Goal: Information Seeking & Learning: Learn about a topic

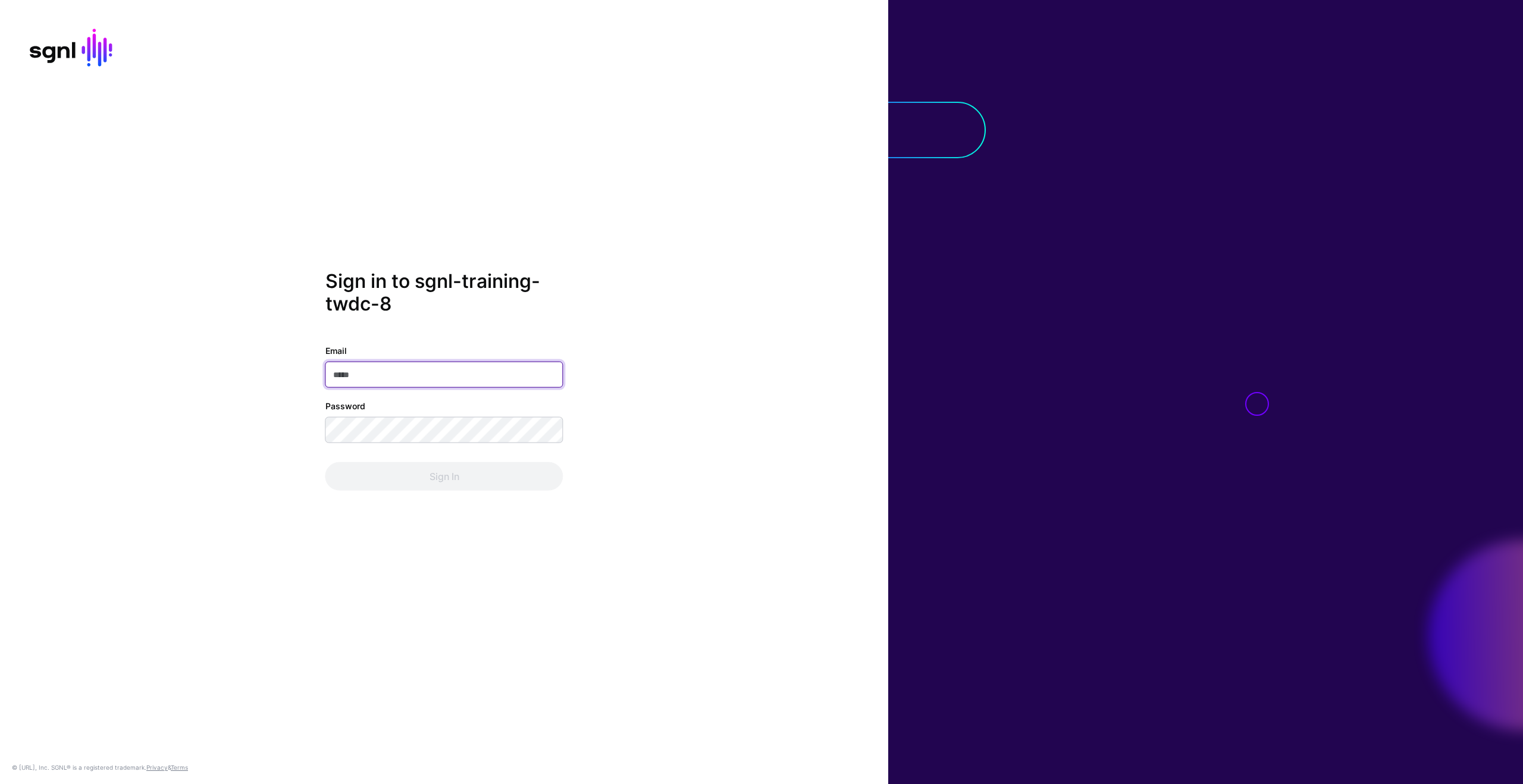
click at [469, 375] on input "Email" at bounding box center [444, 374] width 238 height 27
type input "**********"
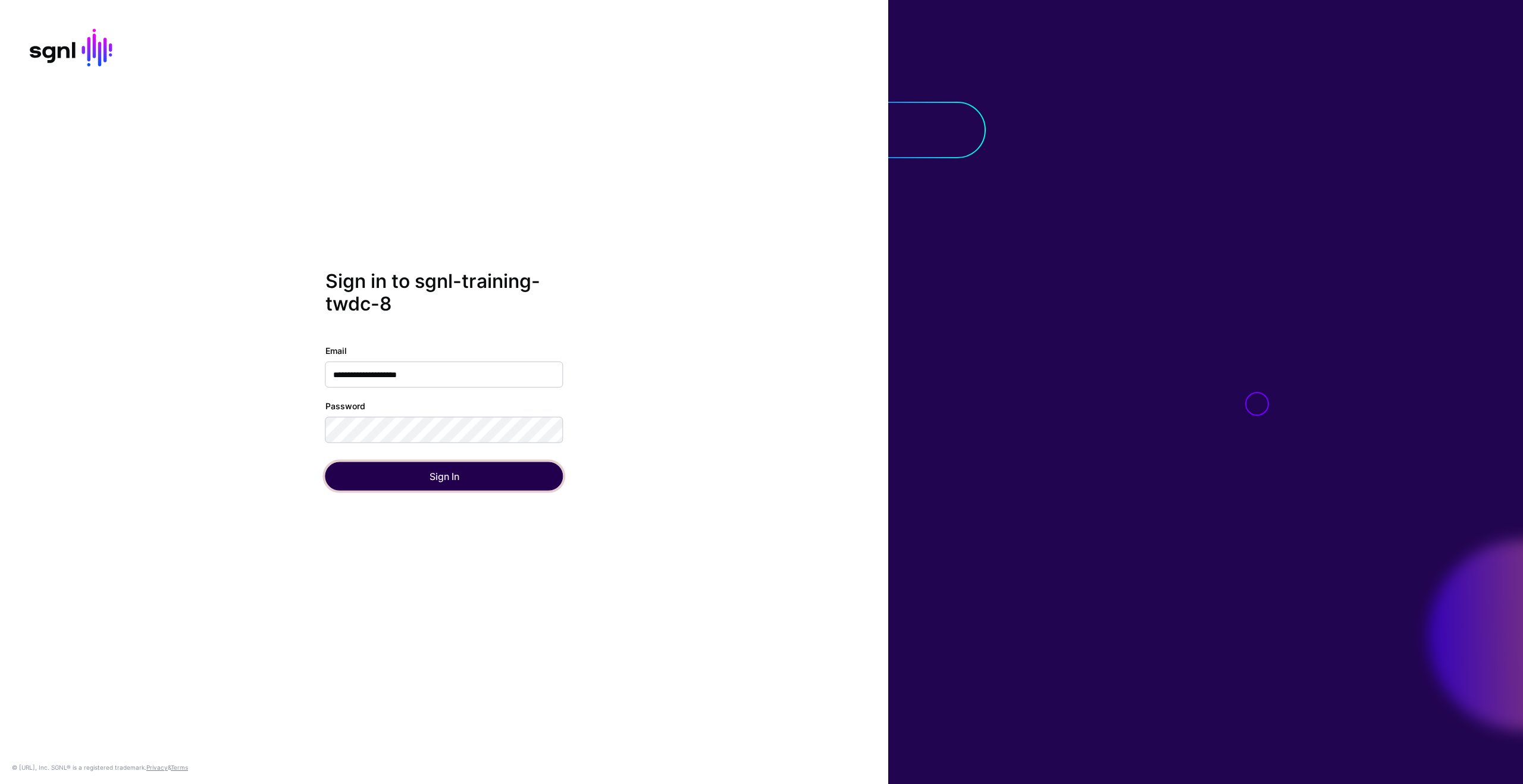
click at [435, 476] on button "Sign In" at bounding box center [444, 476] width 238 height 29
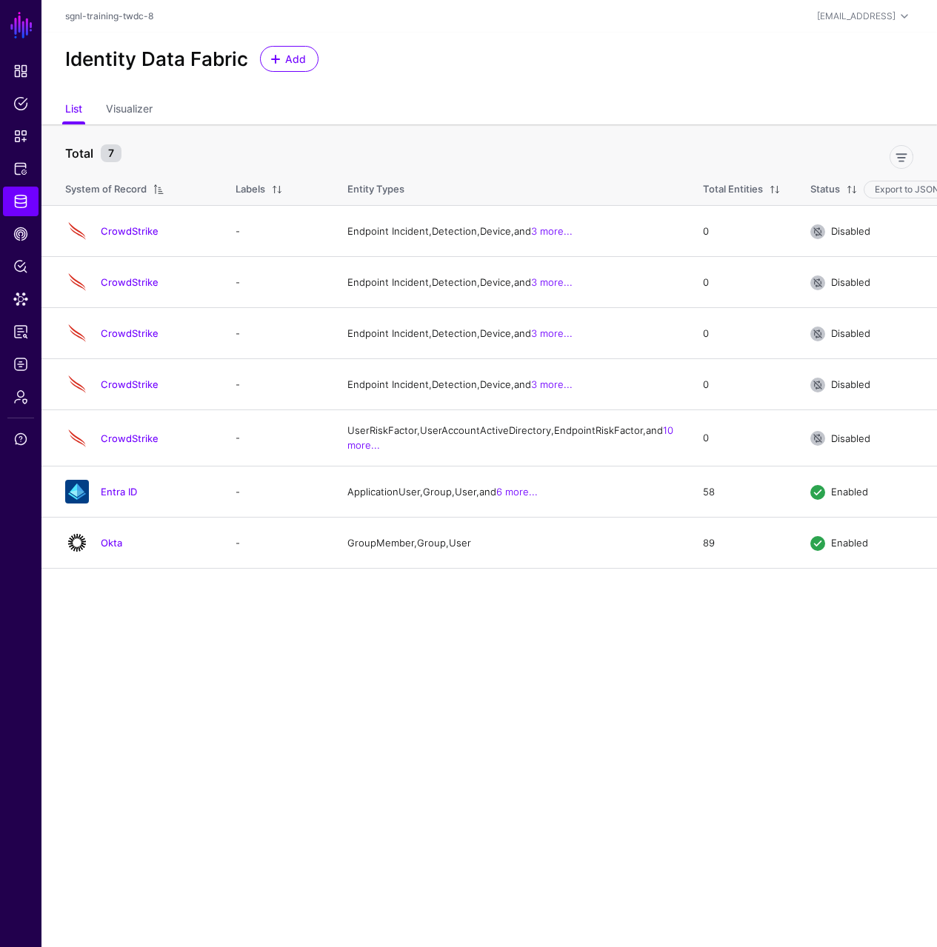
click at [524, 67] on div "Identity Data Fabric Add" at bounding box center [489, 59] width 860 height 26
click at [14, 450] on link "Support" at bounding box center [21, 439] width 36 height 30
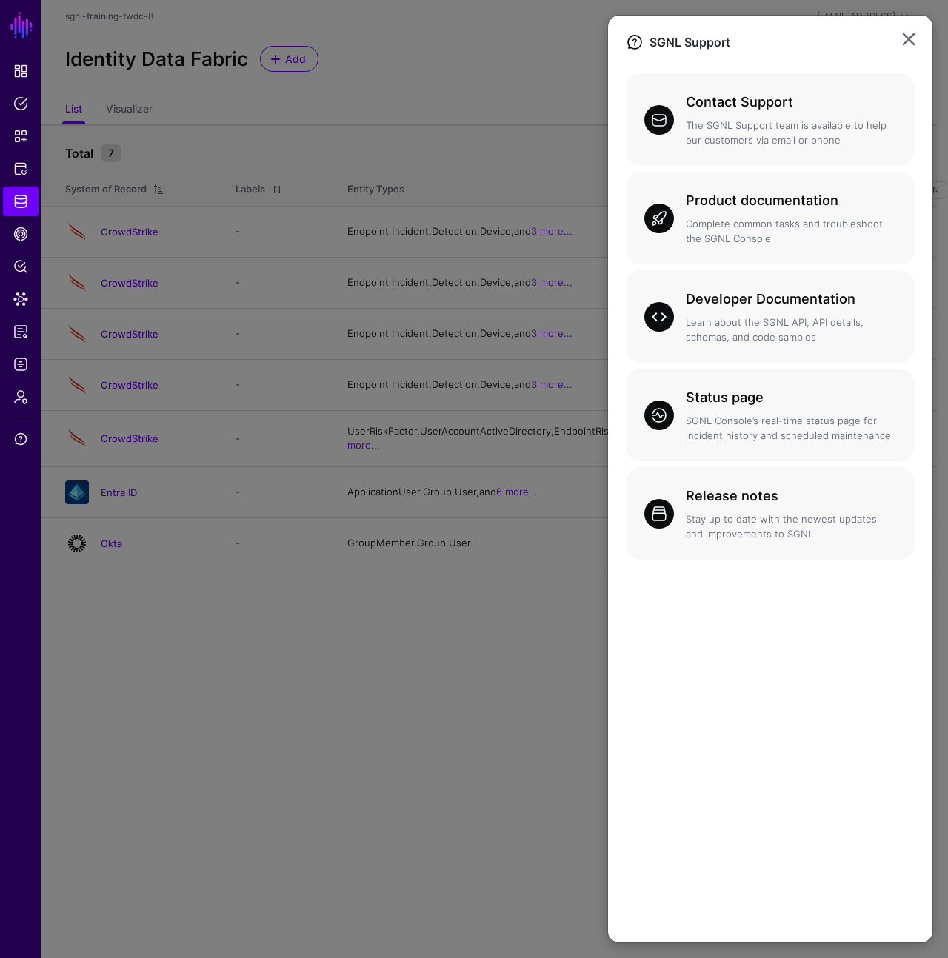
drag, startPoint x: 15, startPoint y: 420, endPoint x: 20, endPoint y: 398, distance: 22.1
click at [15, 420] on ngb-modal-window "SGNL Support Contact Support The SGNL Support team is available to help our cus…" at bounding box center [474, 479] width 948 height 958
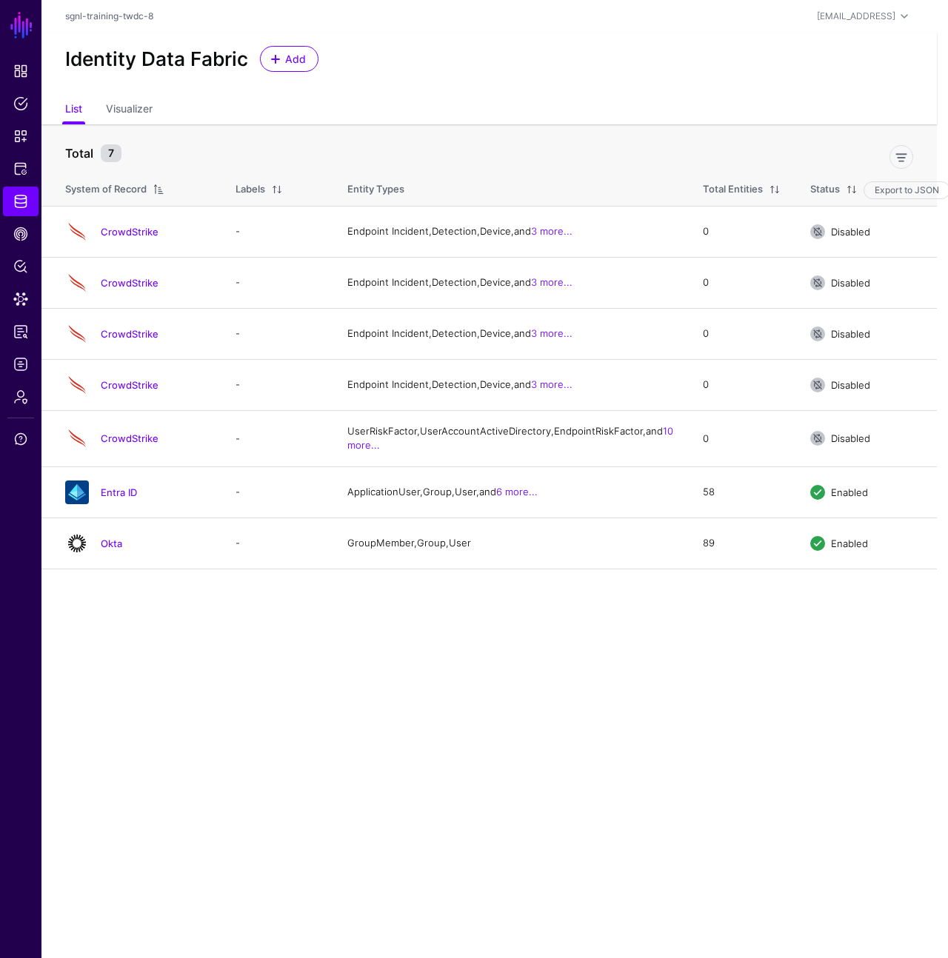
click at [21, 393] on ngb-modal-window "SGNL Support Contact Support The SGNL Support team is available to help our cus…" at bounding box center [474, 479] width 948 height 958
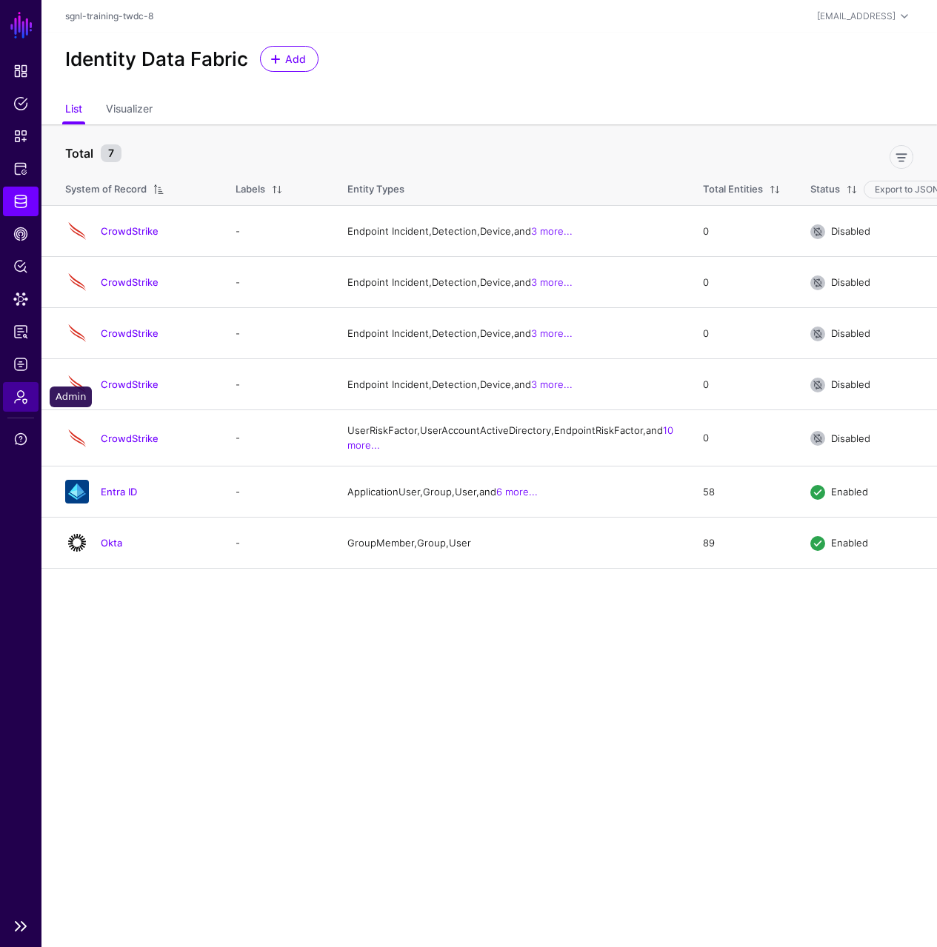
click at [26, 395] on span "Admin" at bounding box center [20, 397] width 15 height 15
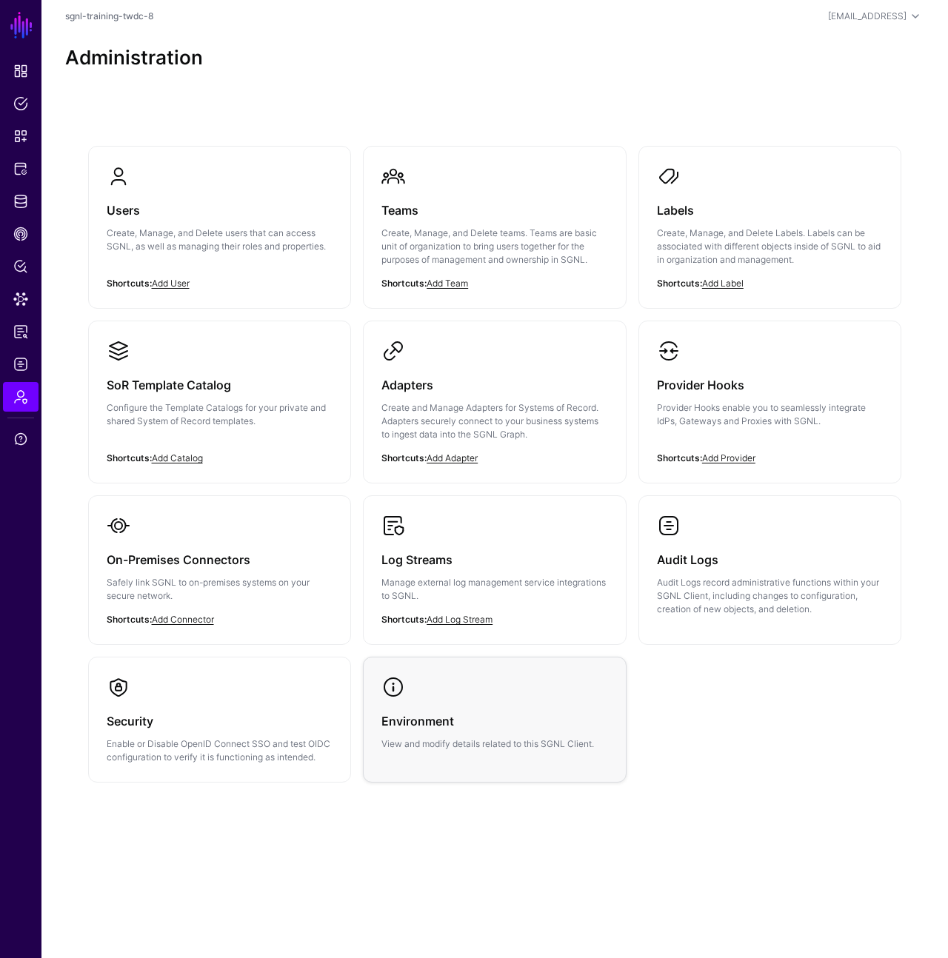
click at [475, 704] on div "Environment View and modify details related to this SGNL Client." at bounding box center [494, 725] width 227 height 52
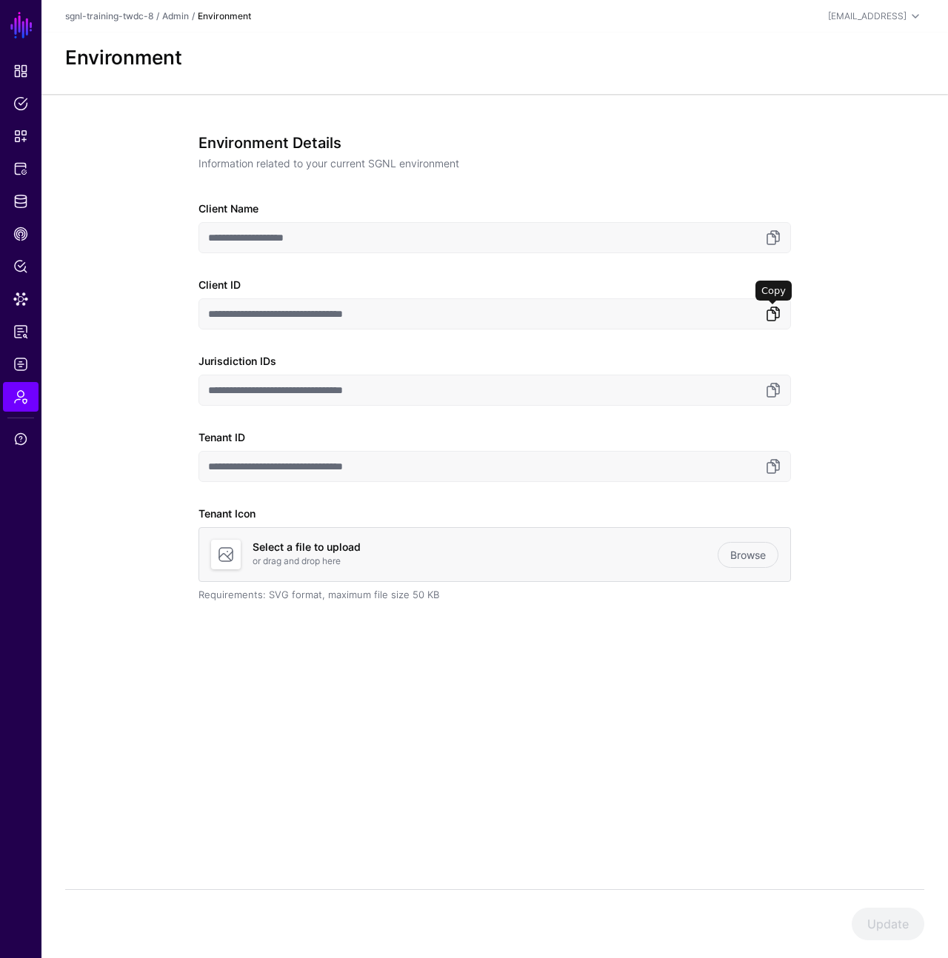
click at [775, 318] on link at bounding box center [773, 314] width 18 height 18
click at [33, 167] on link "Protected Systems" at bounding box center [21, 169] width 36 height 30
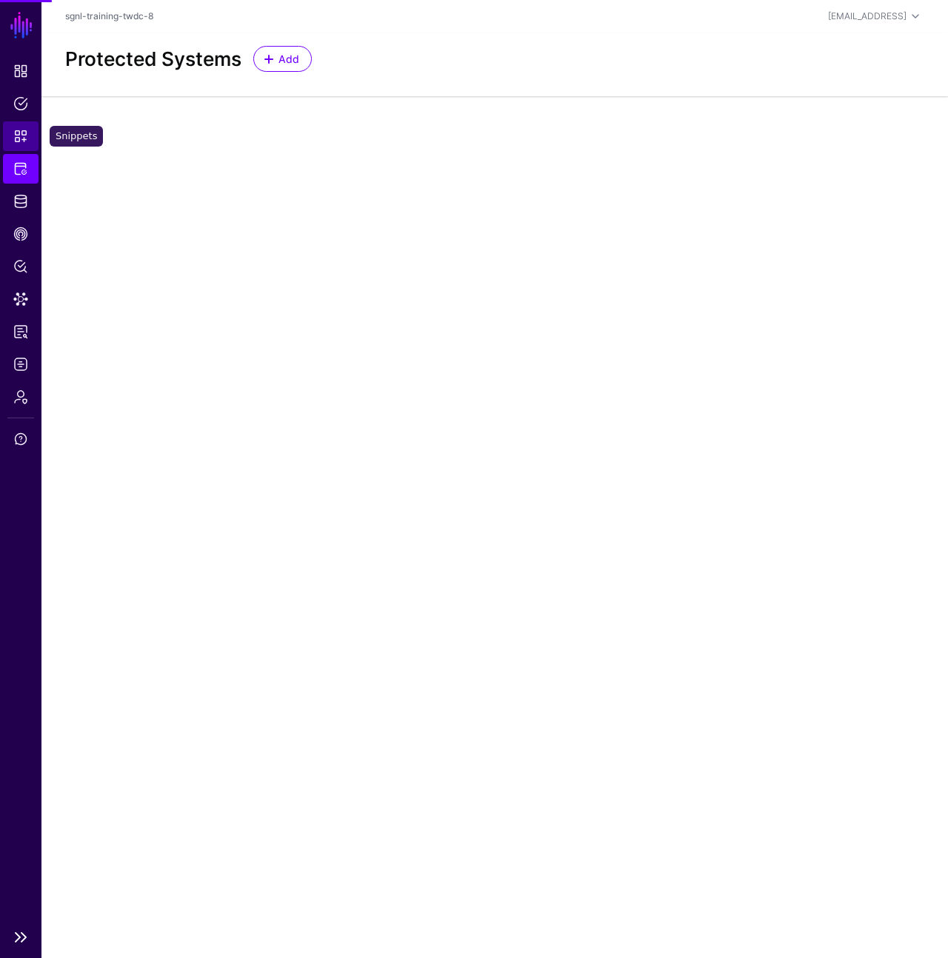
click at [31, 144] on link "Snippets" at bounding box center [21, 136] width 36 height 30
click at [25, 170] on span "Protected Systems" at bounding box center [20, 168] width 15 height 15
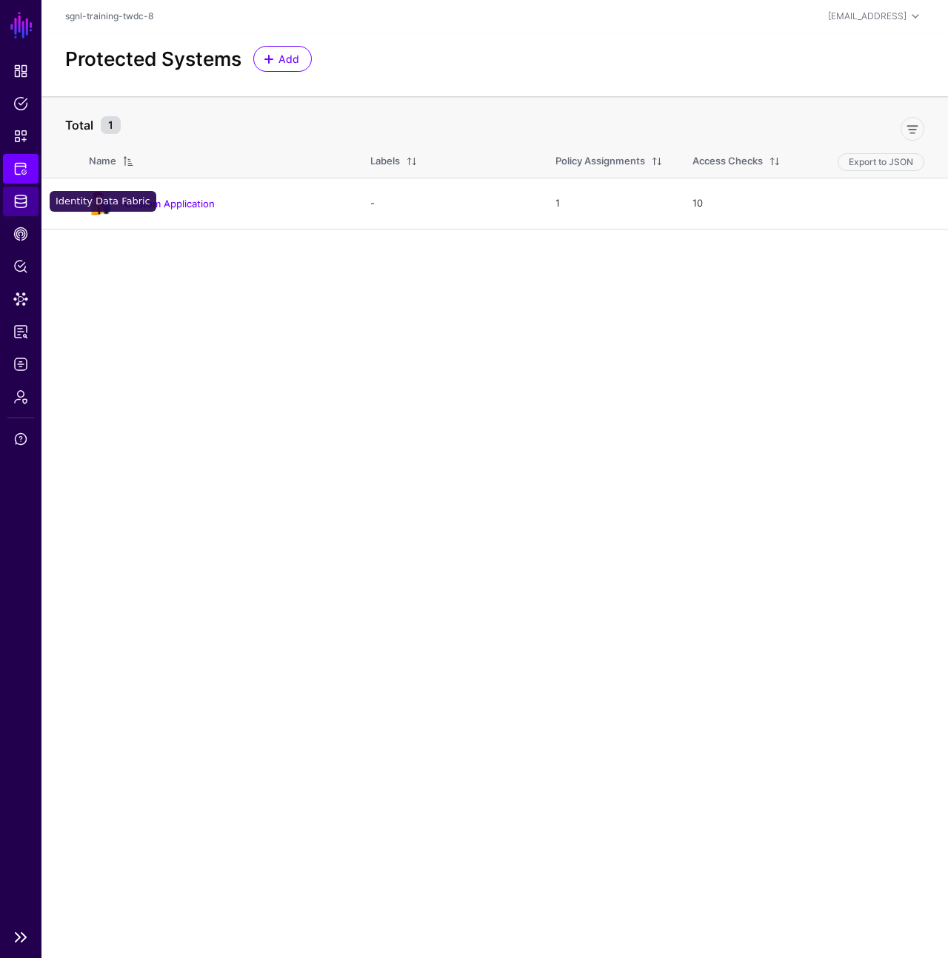
click at [27, 198] on span "Identity Data Fabric" at bounding box center [20, 201] width 15 height 15
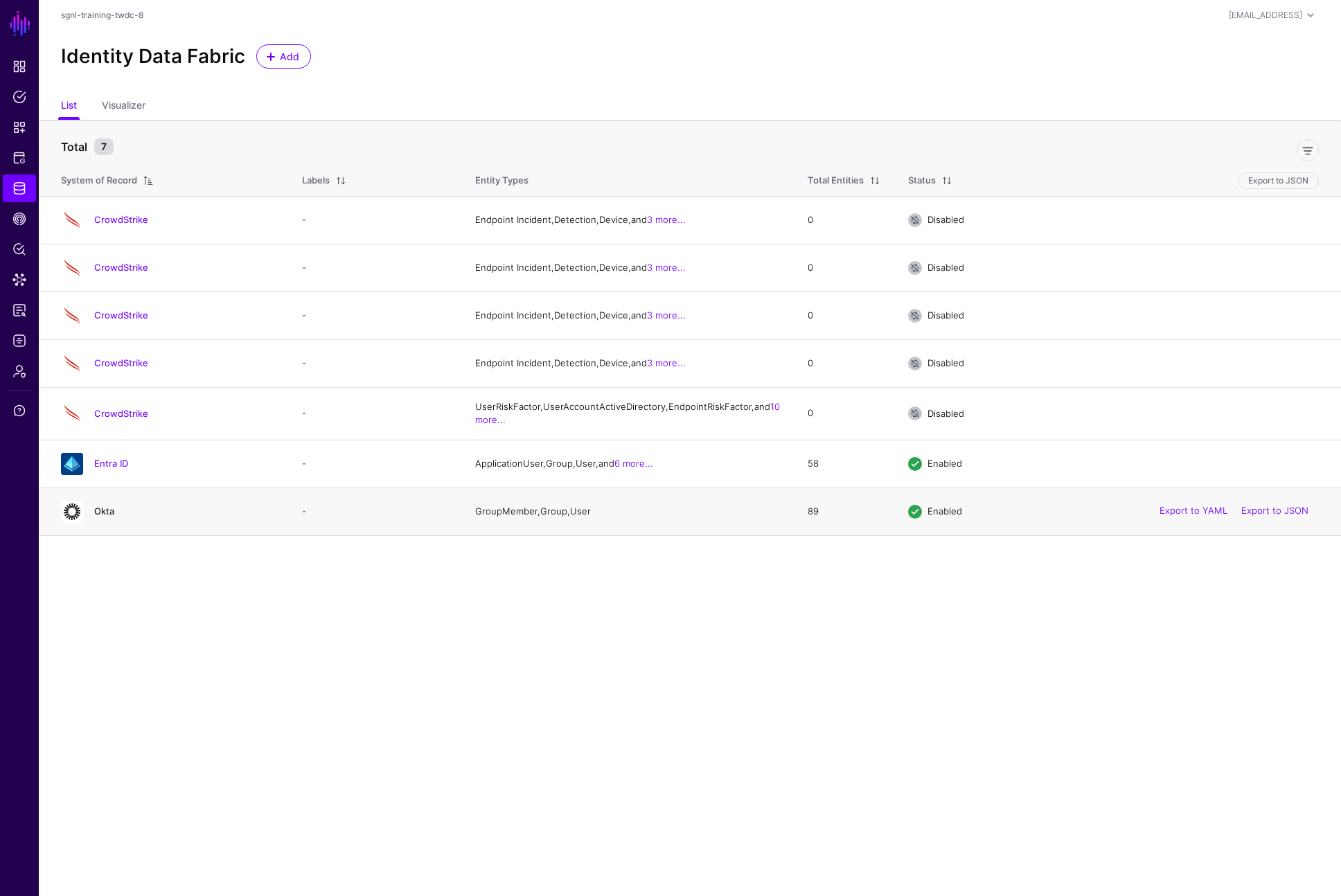
click at [106, 517] on link "Okta" at bounding box center [104, 512] width 20 height 11
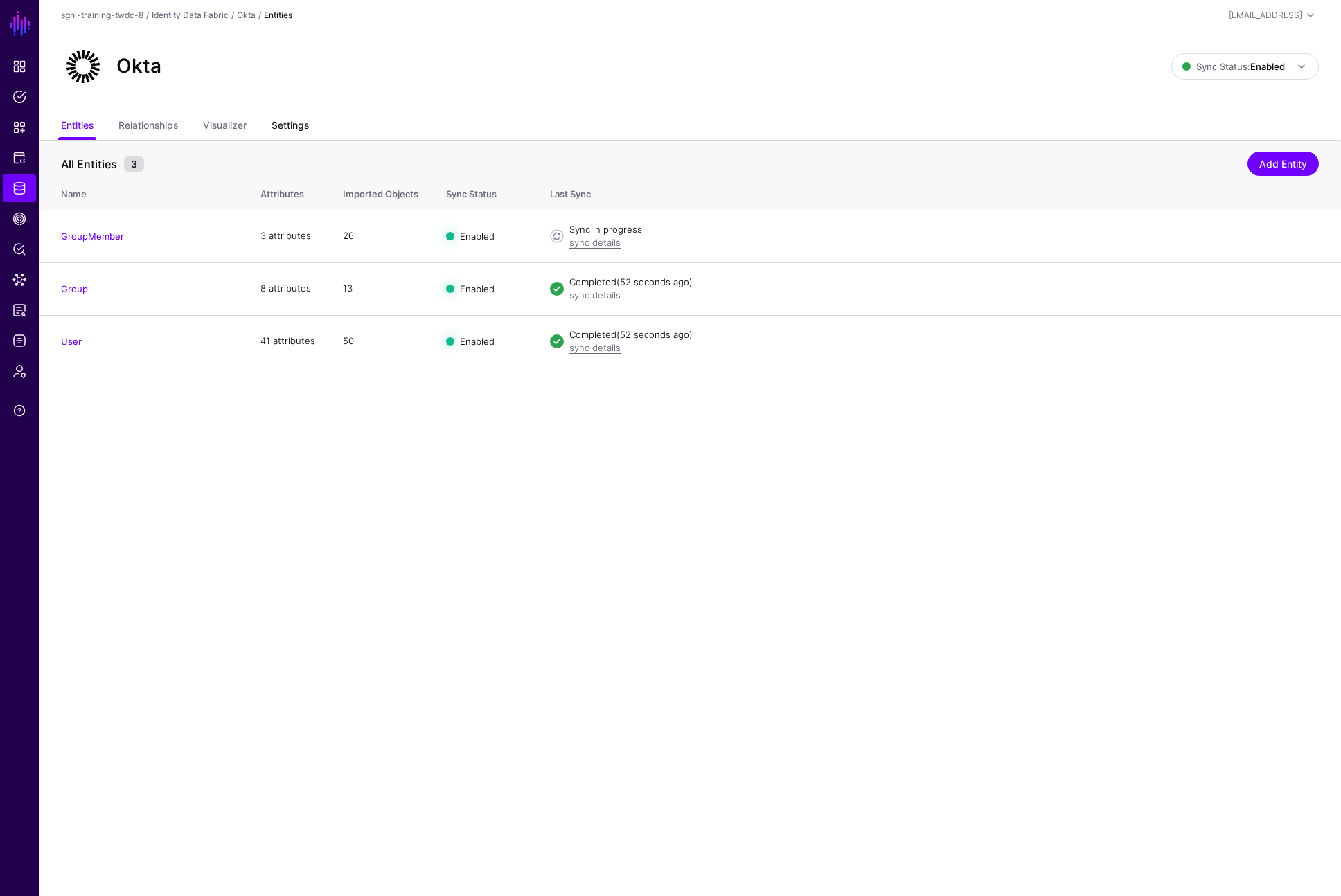
click at [309, 124] on link "Settings" at bounding box center [290, 126] width 37 height 26
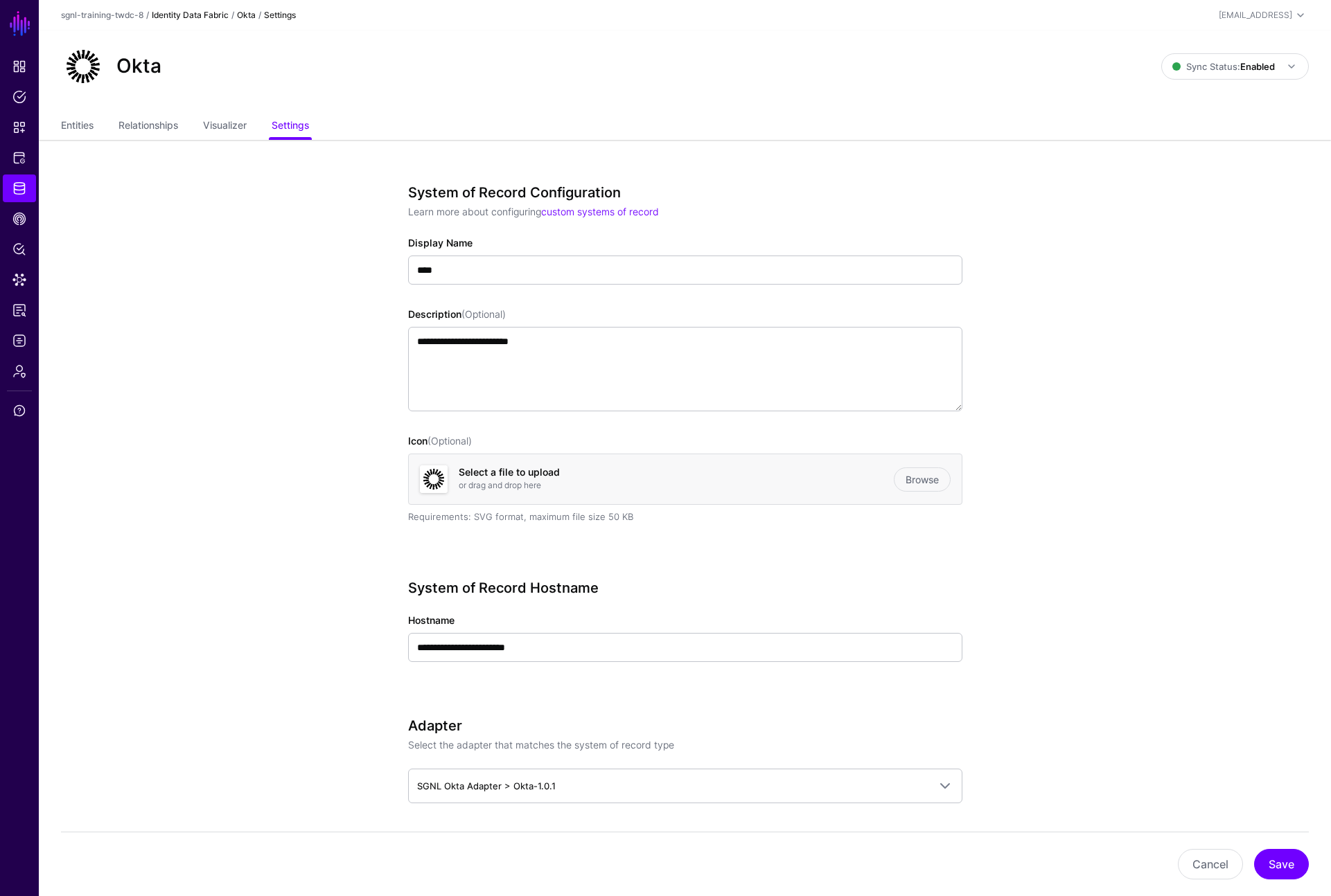
click at [215, 12] on link "Identity Data Fabric" at bounding box center [190, 14] width 77 height 10
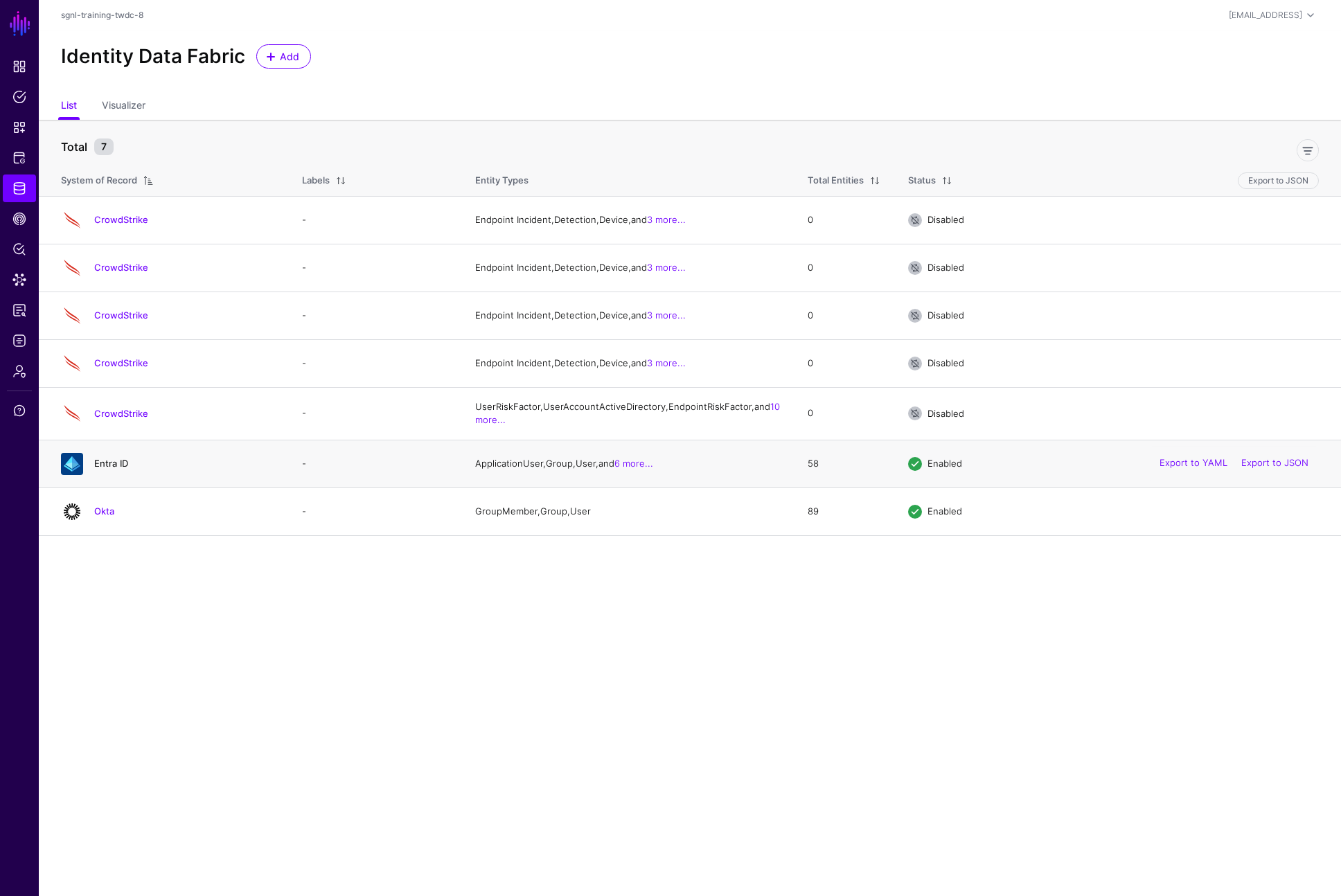
click at [108, 469] on link "Entra ID" at bounding box center [111, 464] width 34 height 11
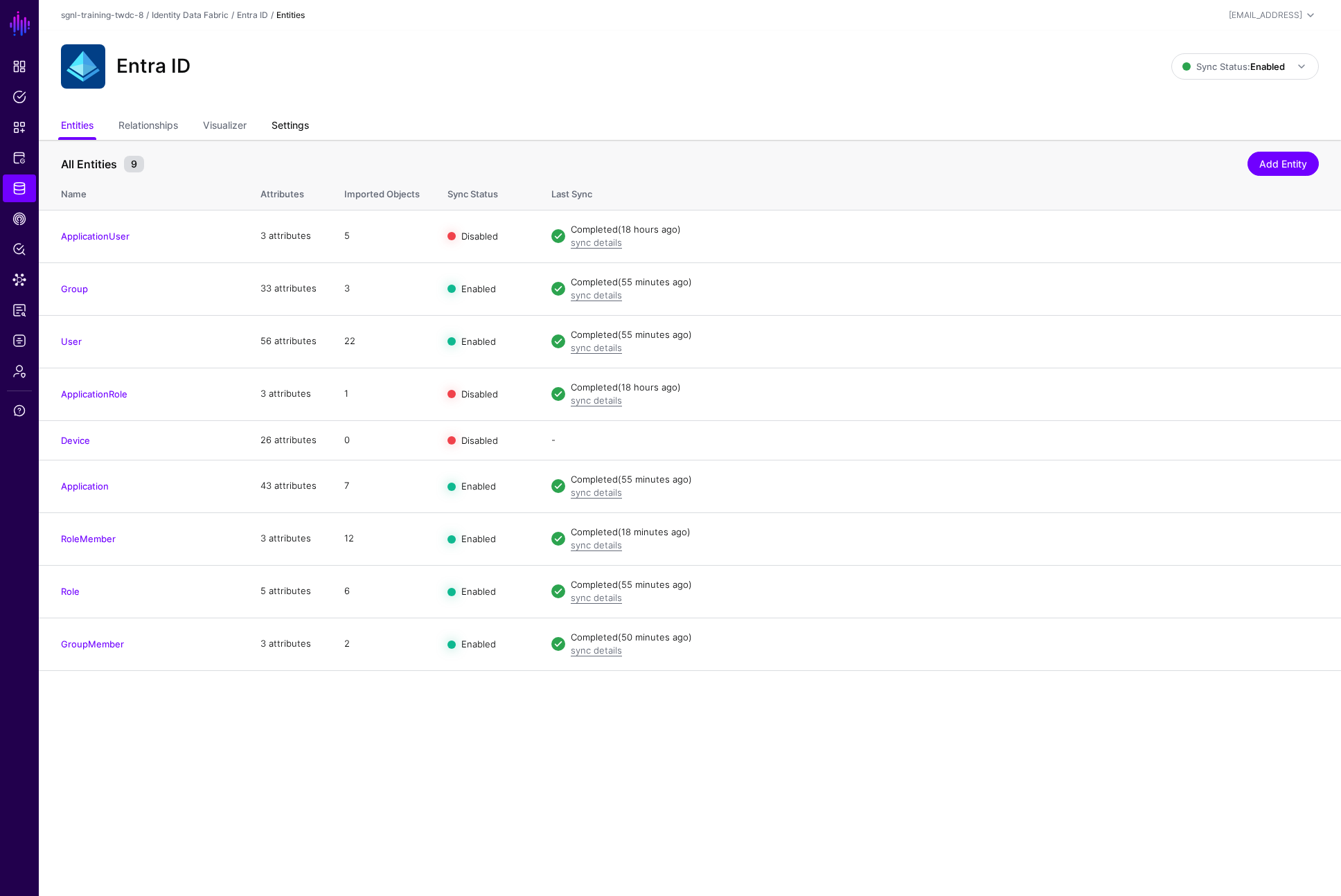
click at [298, 129] on link "Settings" at bounding box center [290, 126] width 37 height 26
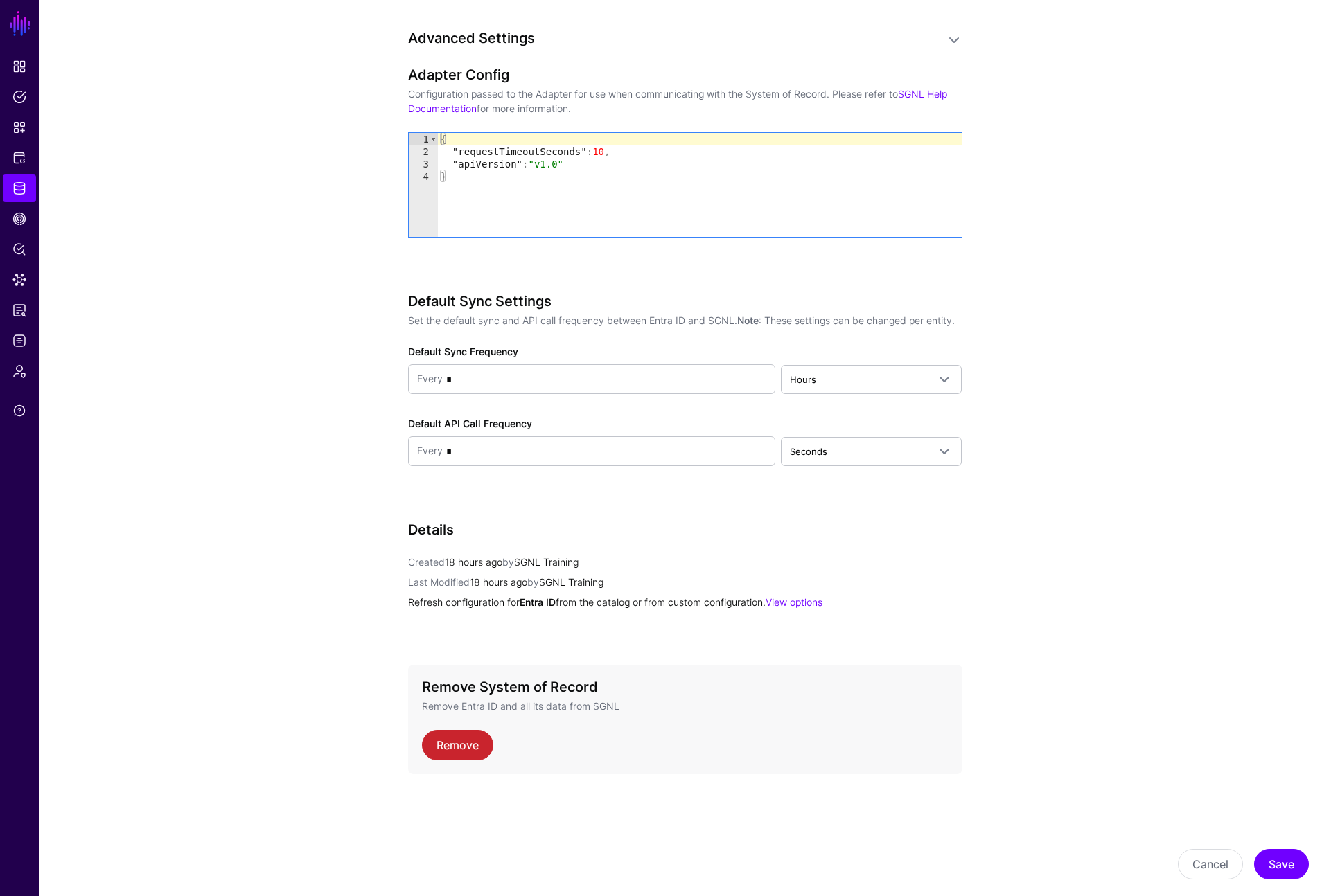
scroll to position [1428, 0]
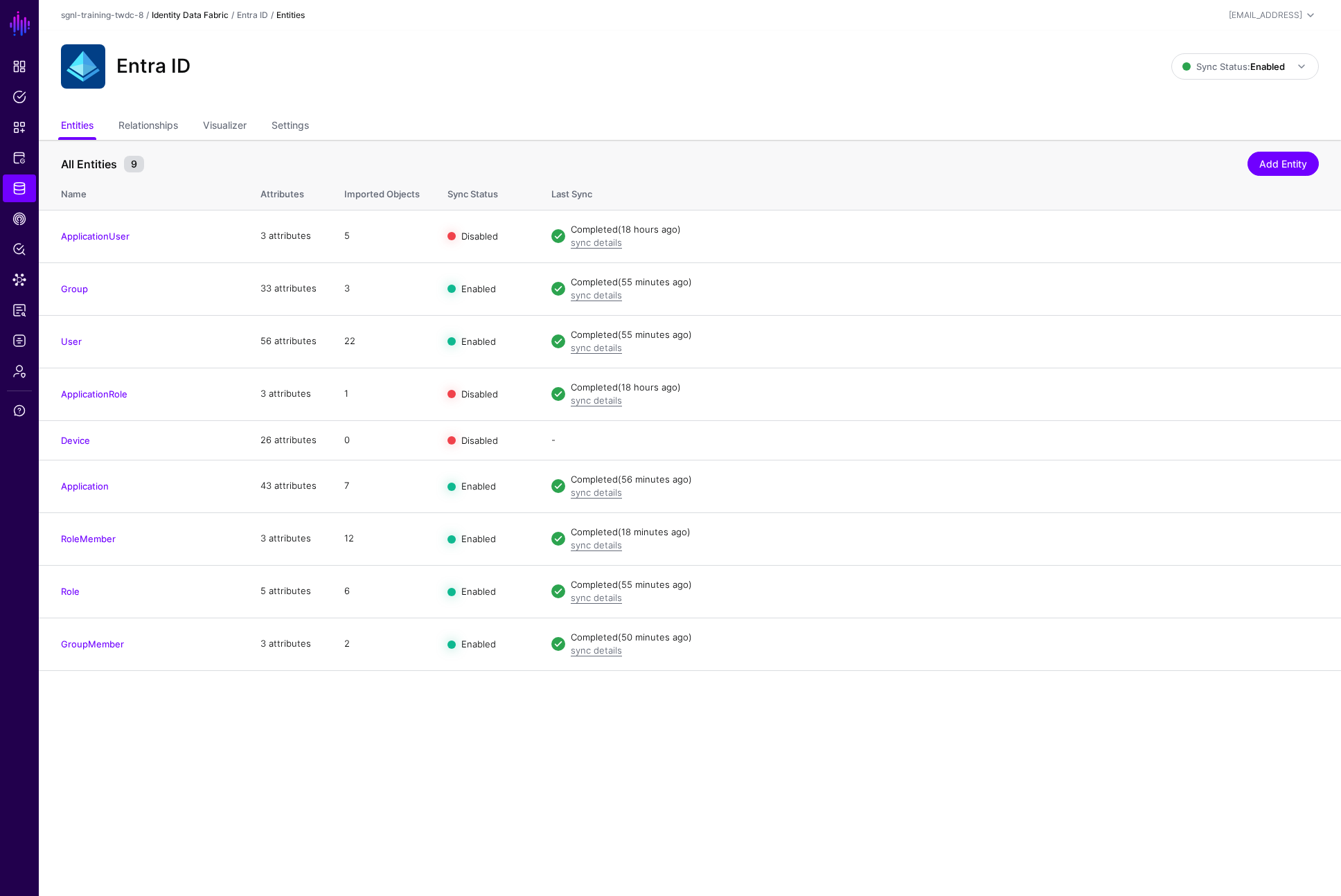
click at [193, 13] on link "Identity Data Fabric" at bounding box center [190, 14] width 77 height 10
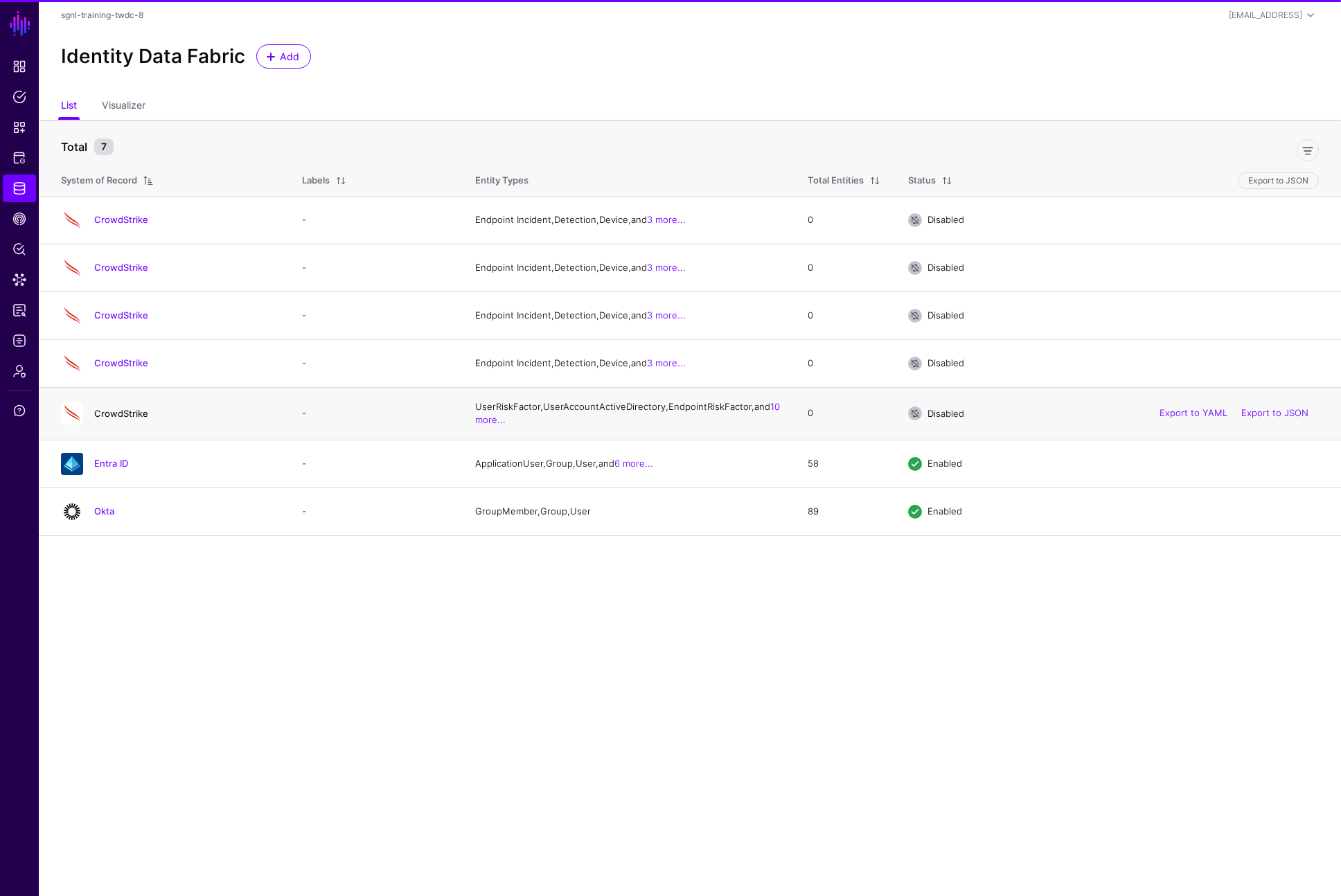
click at [124, 419] on link "CrowdStrike" at bounding box center [122, 413] width 54 height 11
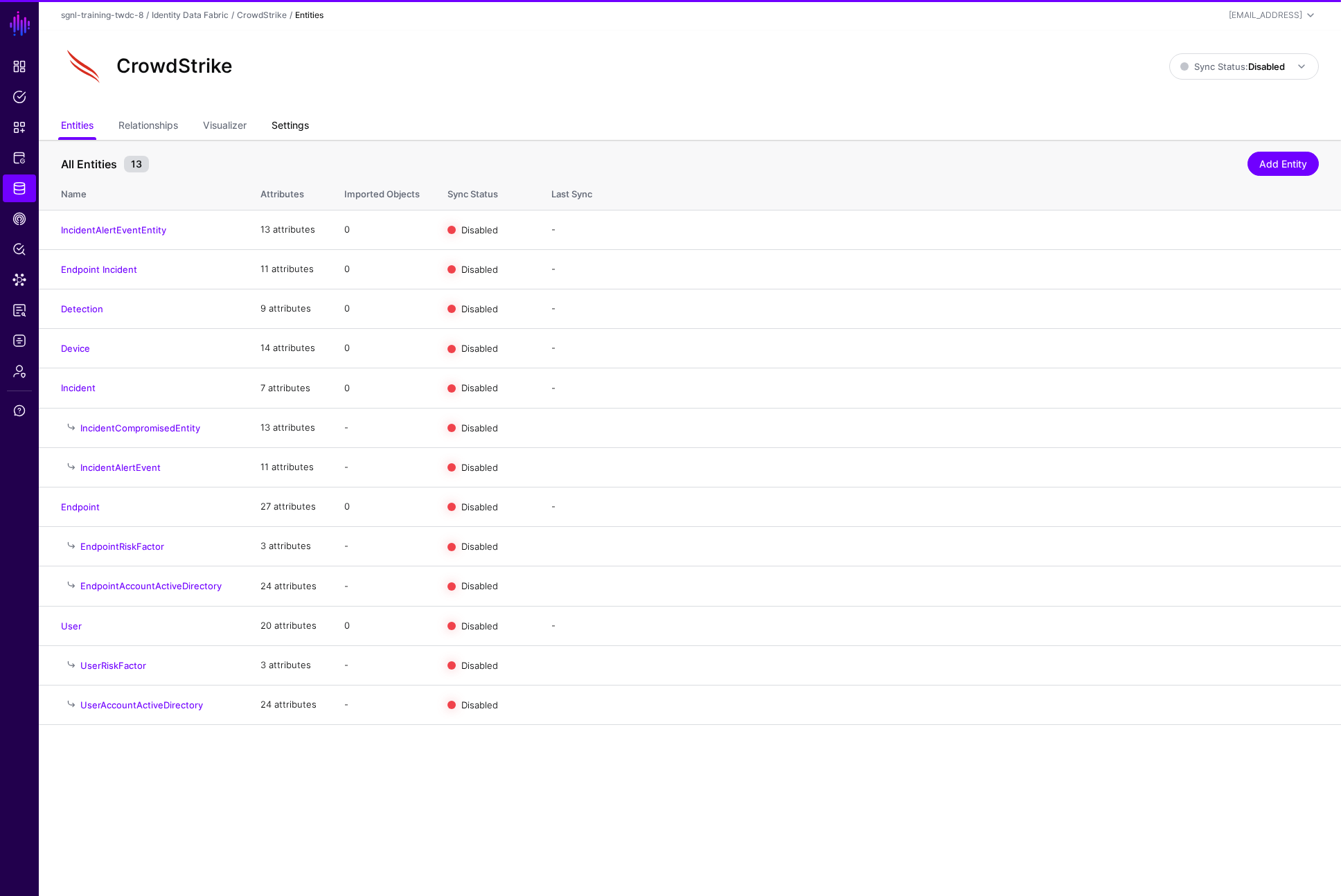
click at [282, 120] on link "Settings" at bounding box center [290, 126] width 37 height 26
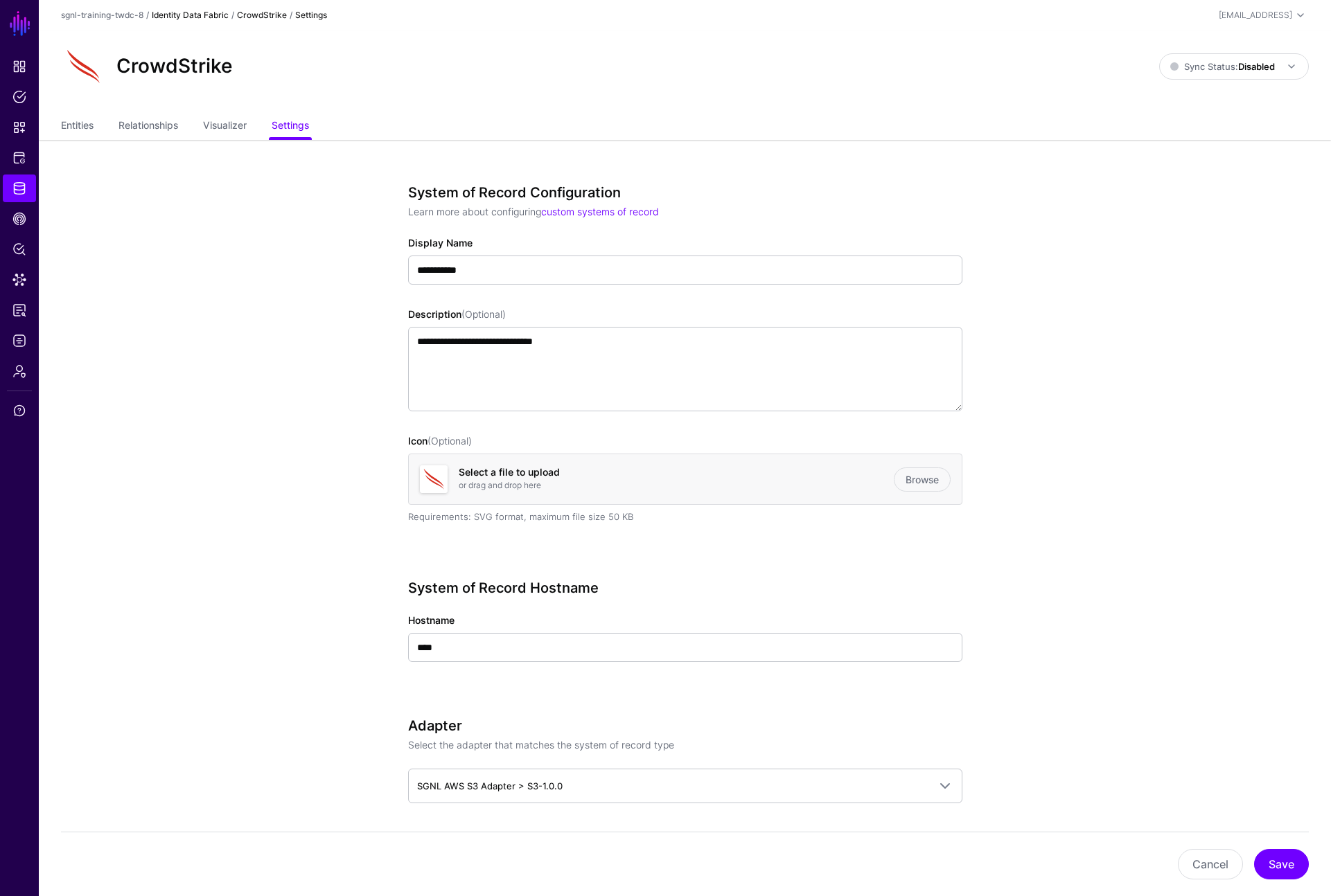
click at [188, 19] on link "Identity Data Fabric" at bounding box center [190, 14] width 77 height 10
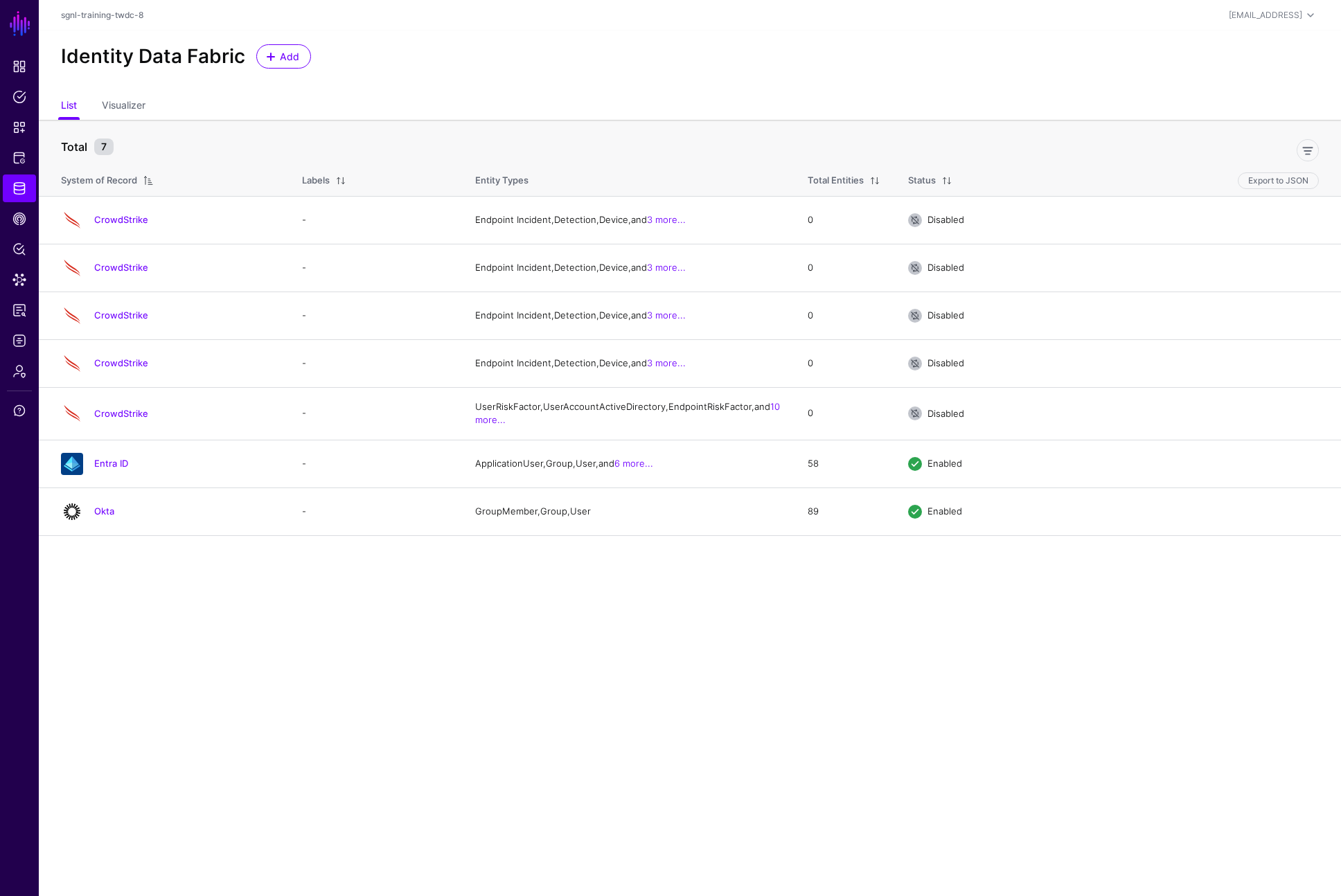
click at [113, 369] on link "CrowdStrike" at bounding box center [122, 363] width 54 height 11
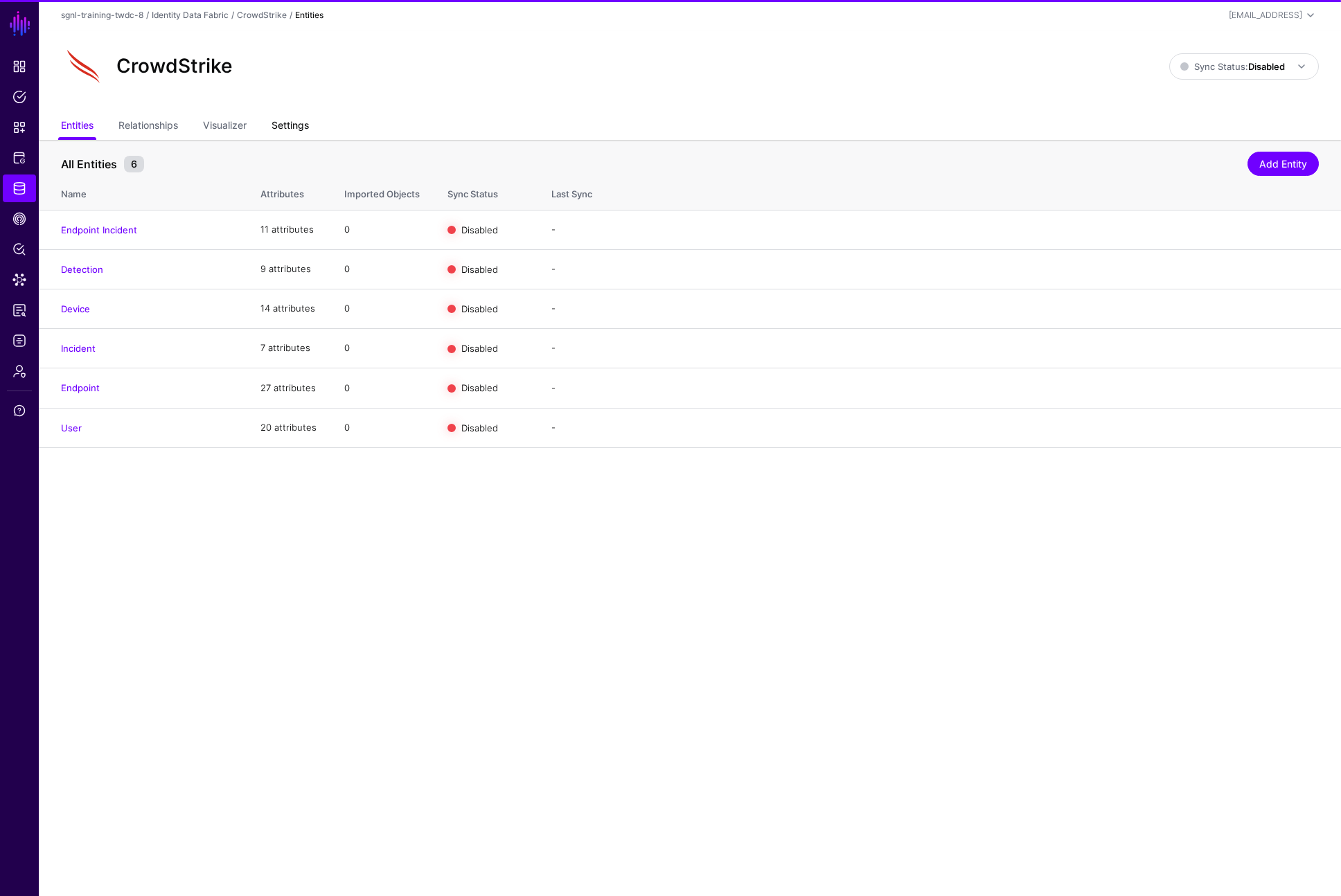
click at [301, 126] on link "Settings" at bounding box center [290, 126] width 37 height 26
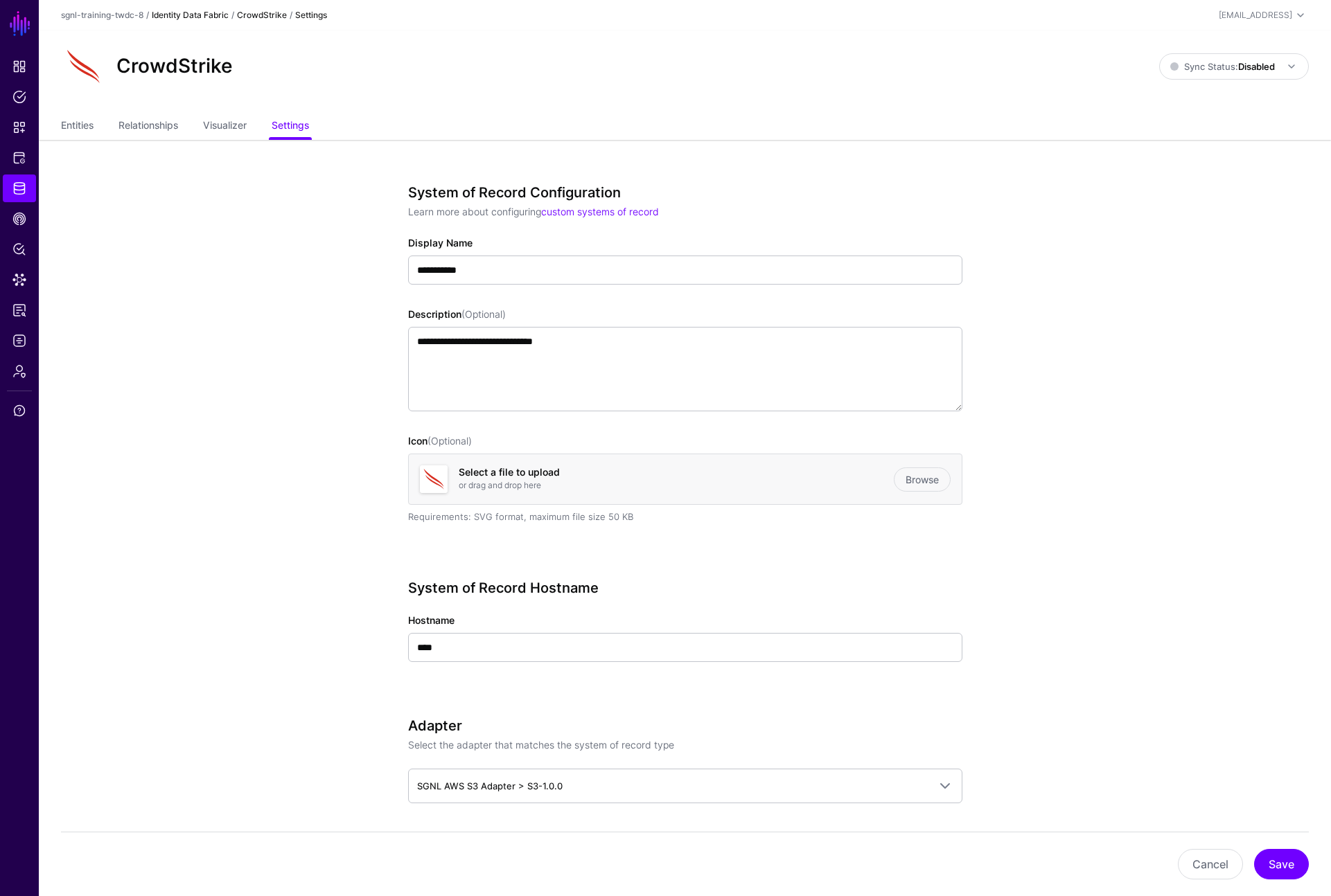
click at [176, 16] on link "Identity Data Fabric" at bounding box center [190, 14] width 77 height 10
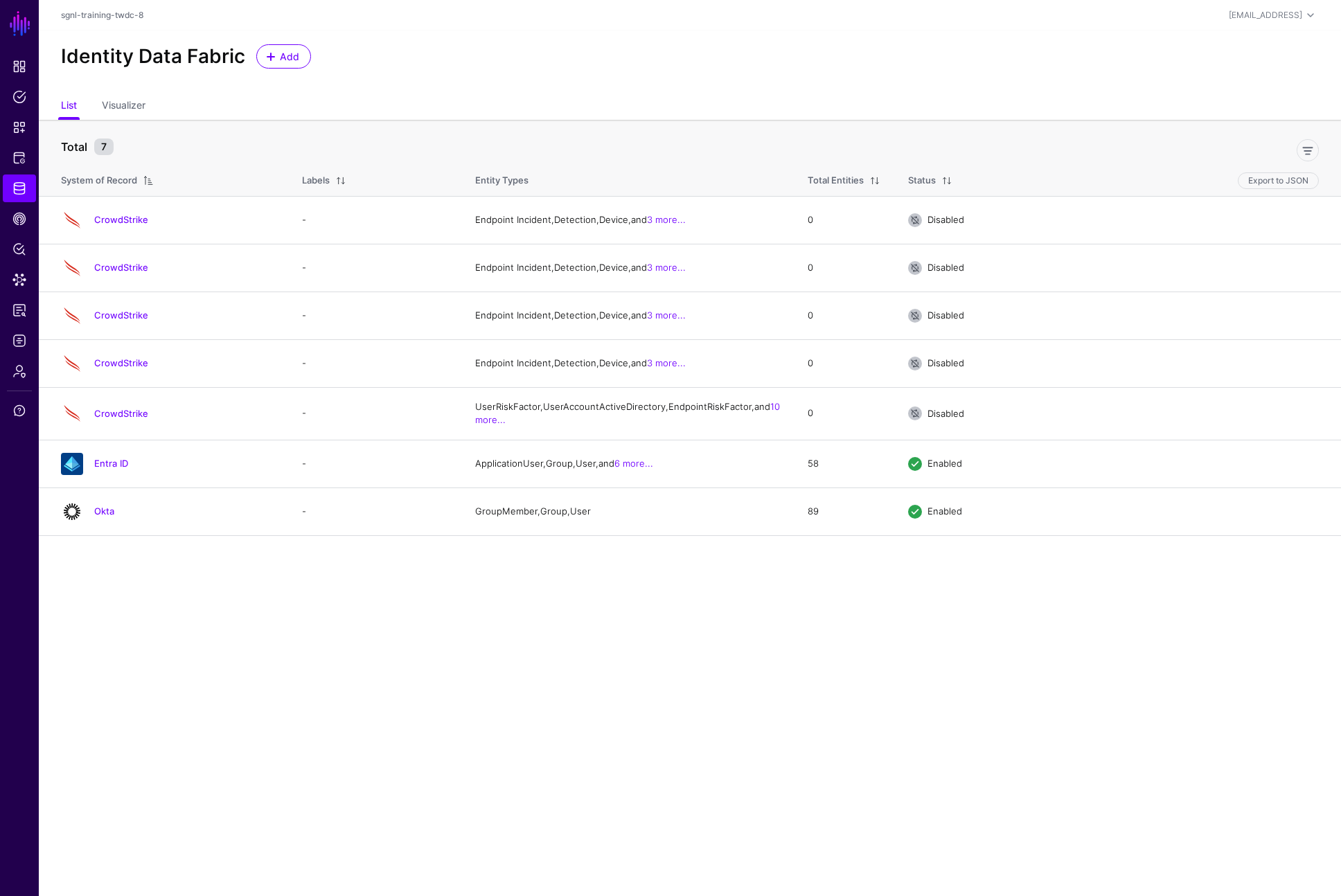
click at [127, 321] on link "CrowdStrike" at bounding box center [122, 315] width 54 height 11
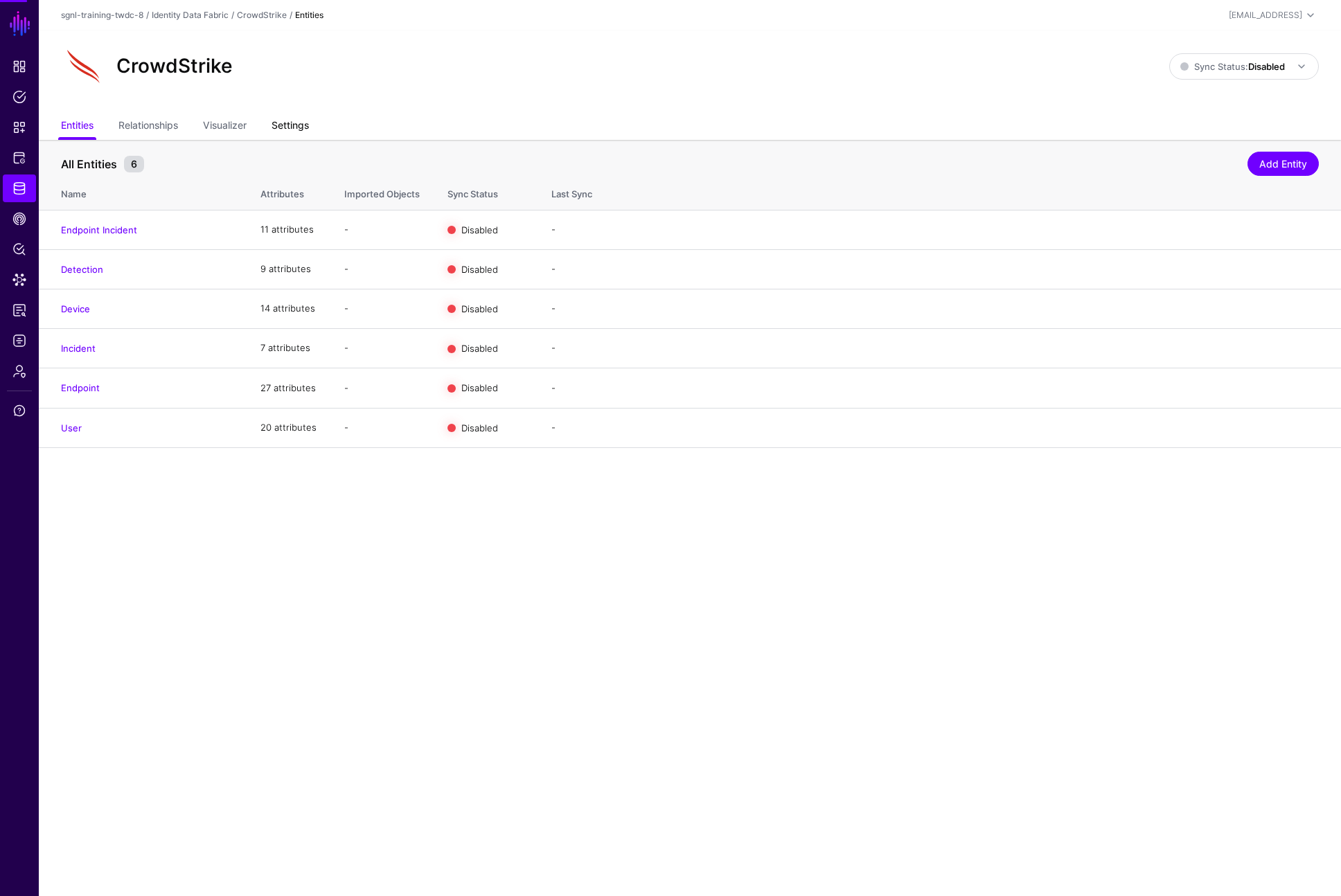
click at [291, 129] on link "Settings" at bounding box center [290, 126] width 37 height 26
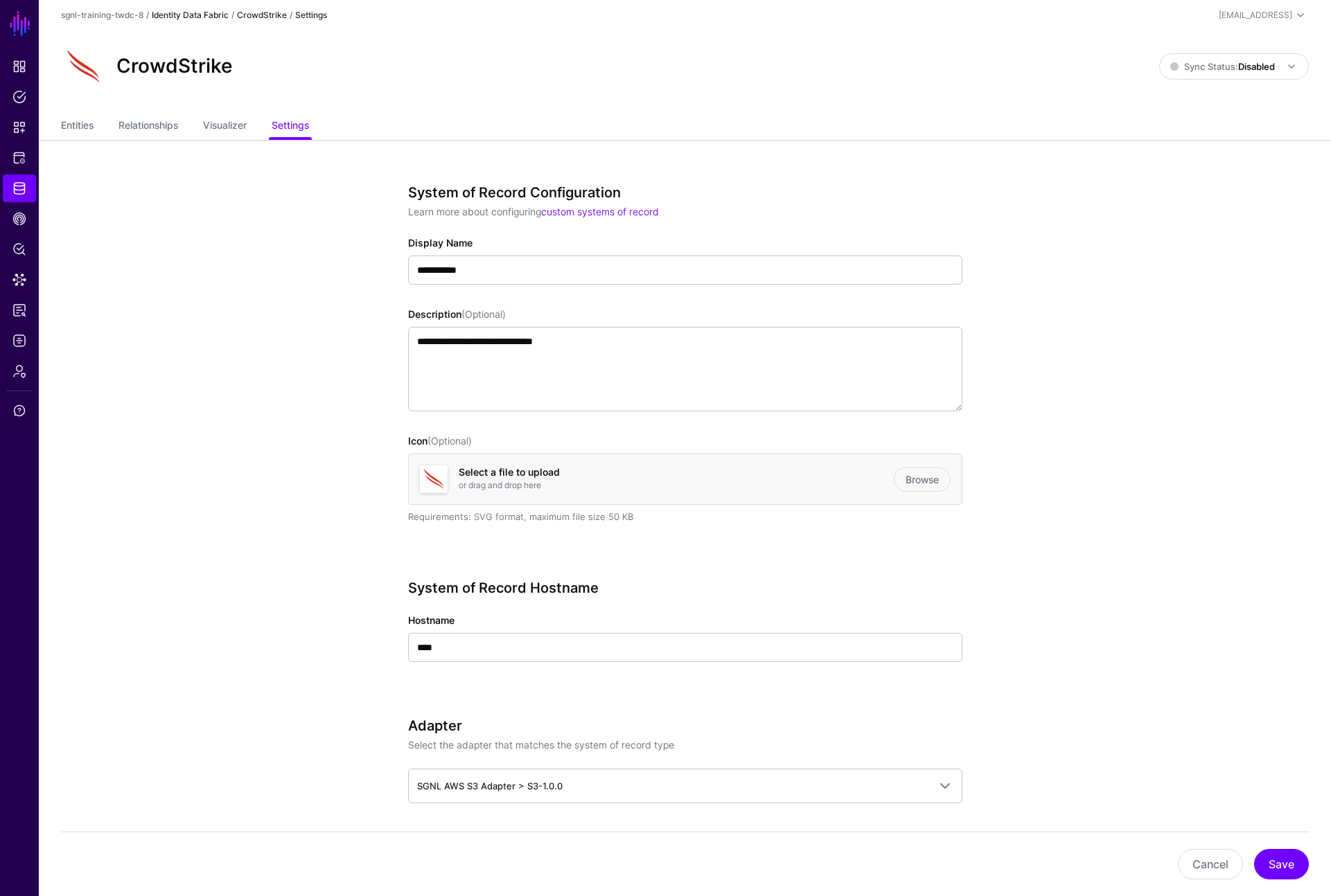
click at [210, 14] on link "Identity Data Fabric" at bounding box center [190, 14] width 77 height 10
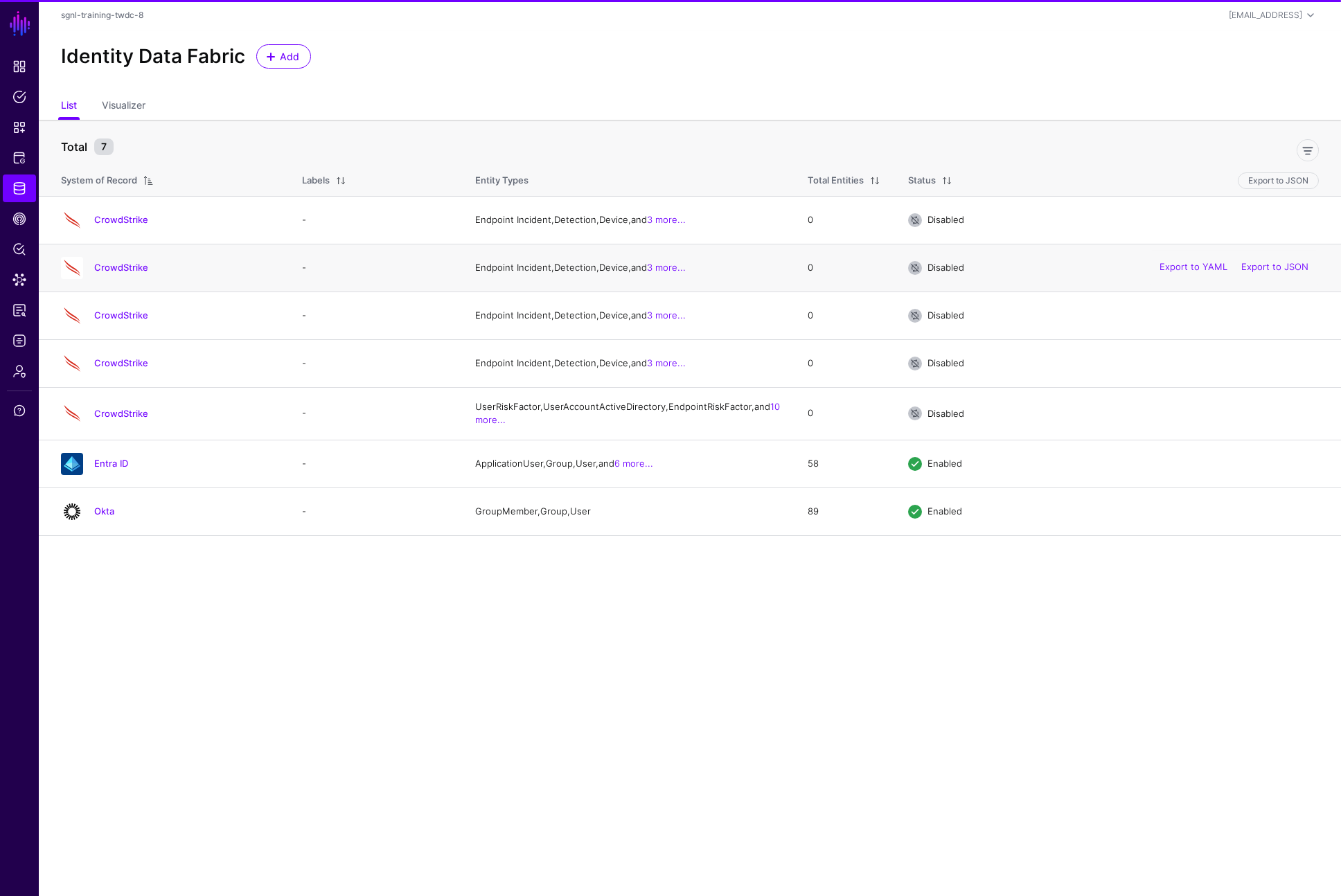
click at [127, 268] on h4 "CrowdStrike" at bounding box center [184, 267] width 180 height 12
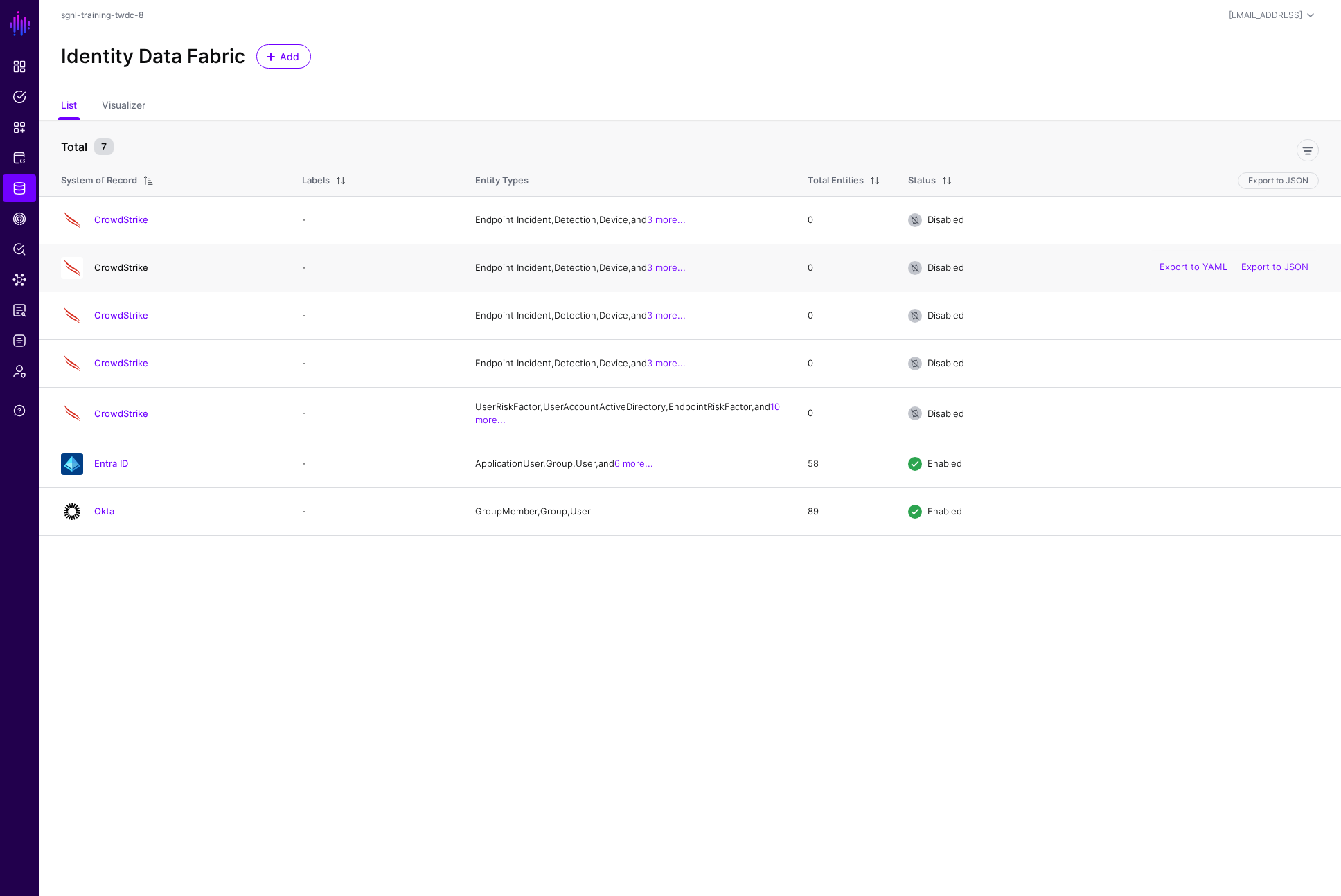
click at [140, 273] on link "CrowdStrike" at bounding box center [122, 267] width 54 height 11
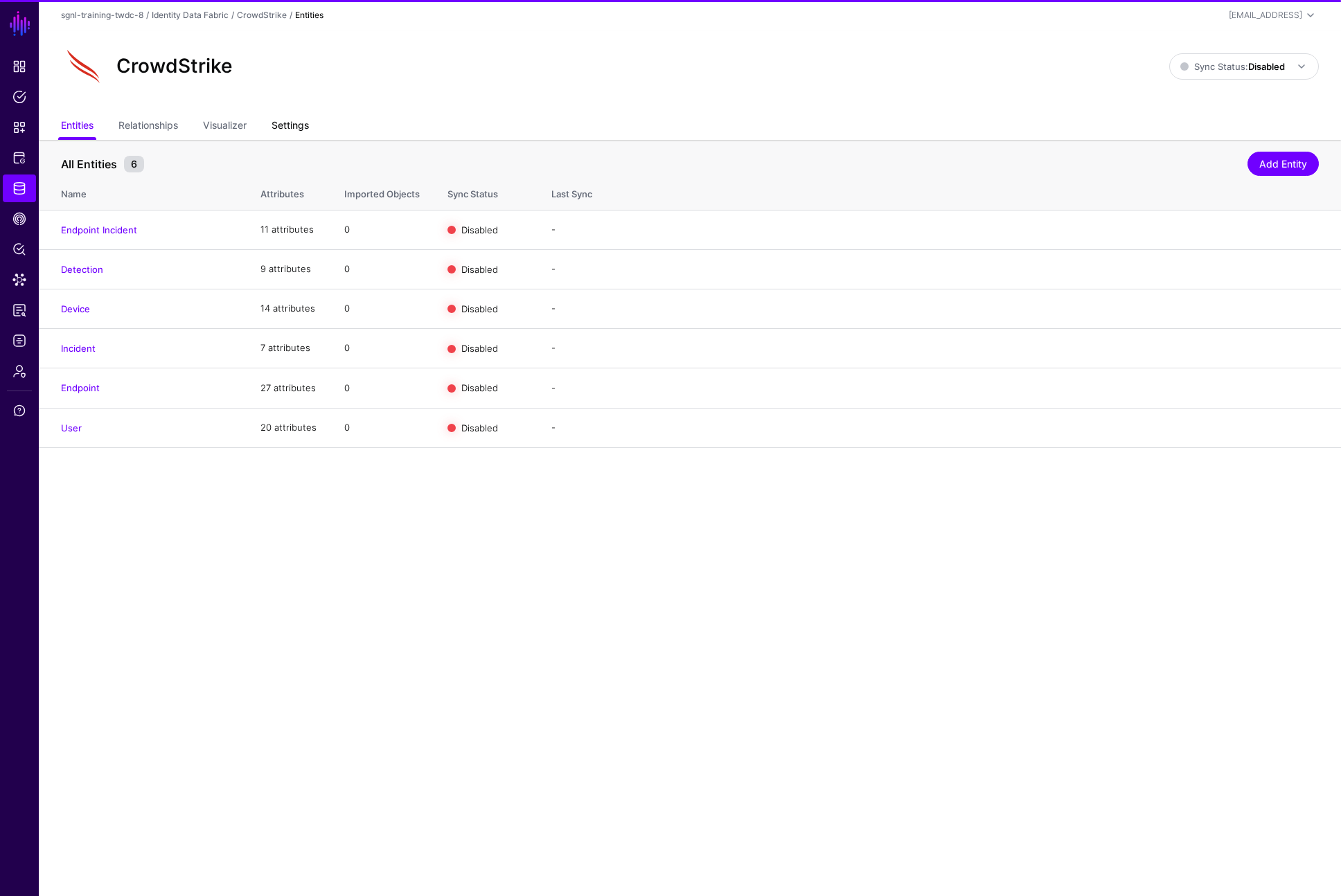
click at [292, 136] on link "Settings" at bounding box center [290, 126] width 37 height 26
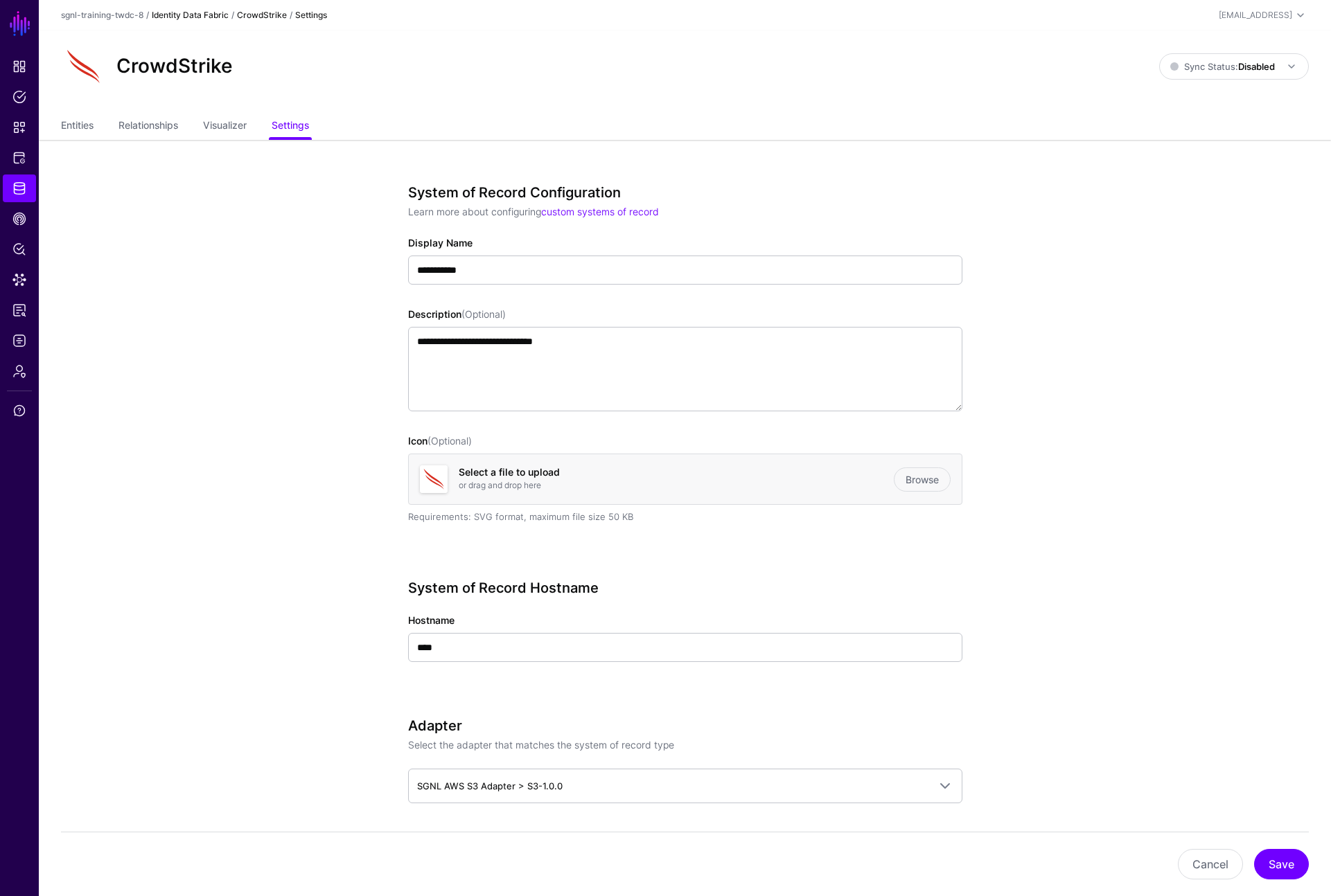
click at [174, 12] on link "Identity Data Fabric" at bounding box center [190, 14] width 77 height 10
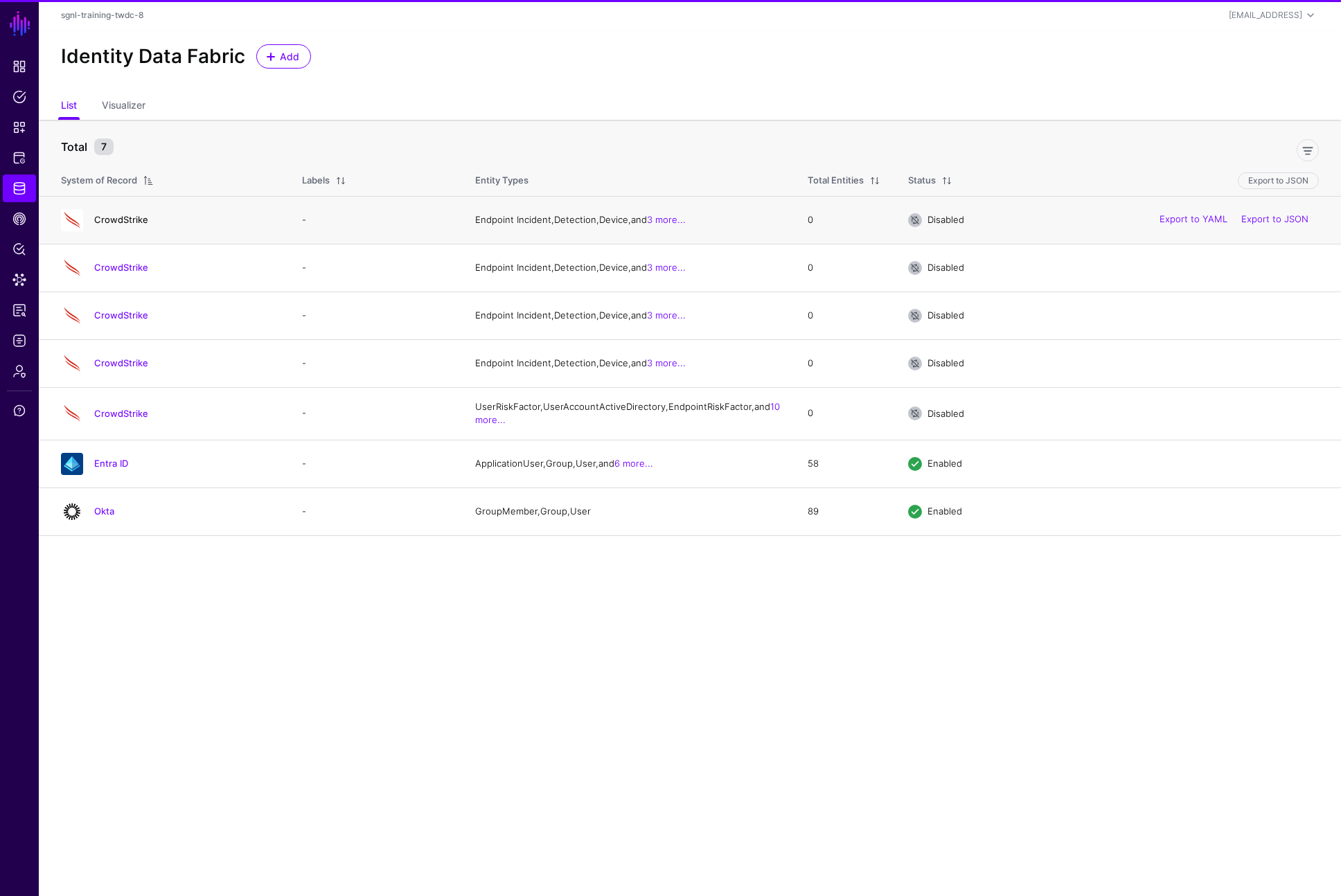
click at [121, 221] on link "CrowdStrike" at bounding box center [122, 220] width 54 height 11
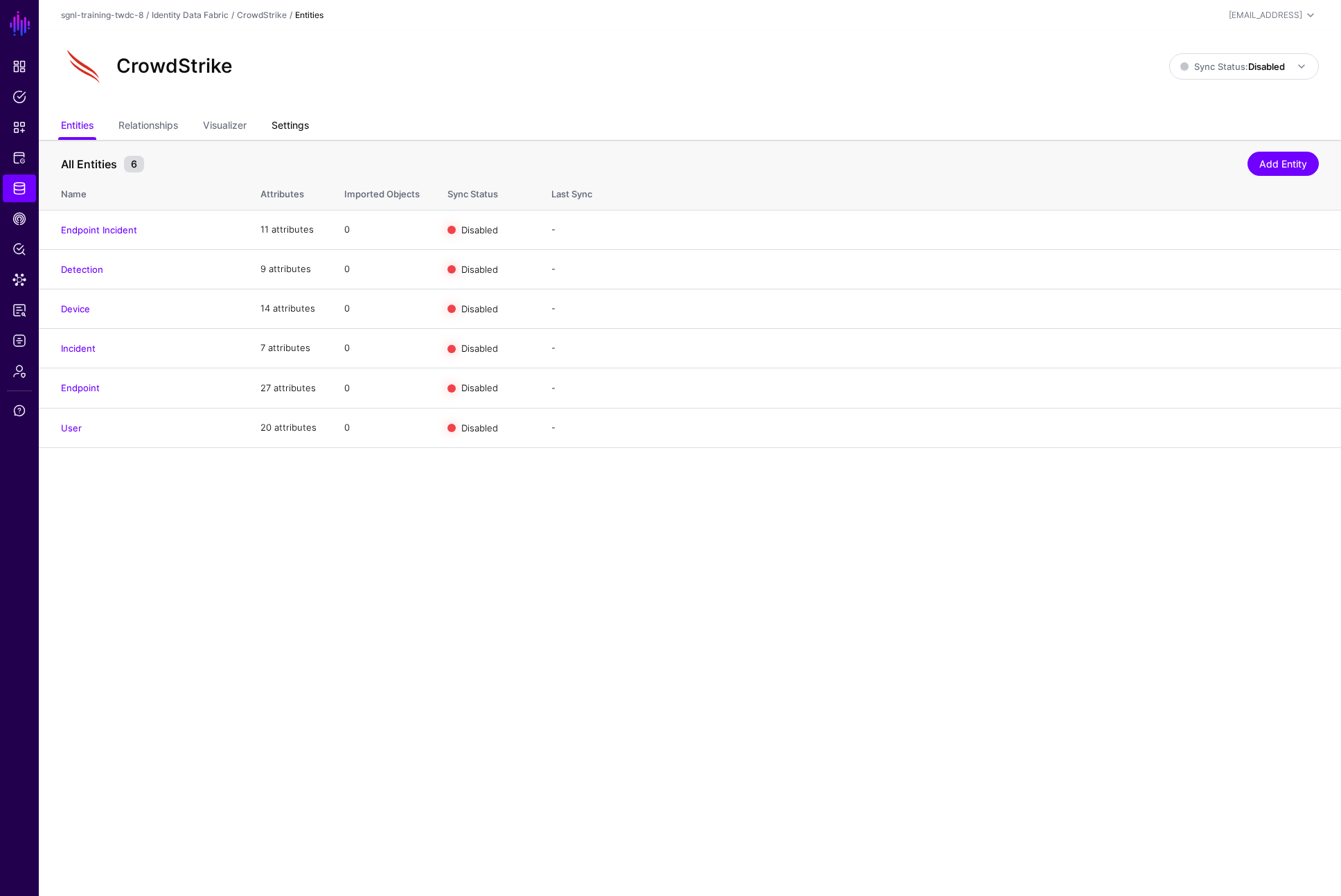
click at [298, 124] on link "Settings" at bounding box center [290, 126] width 37 height 26
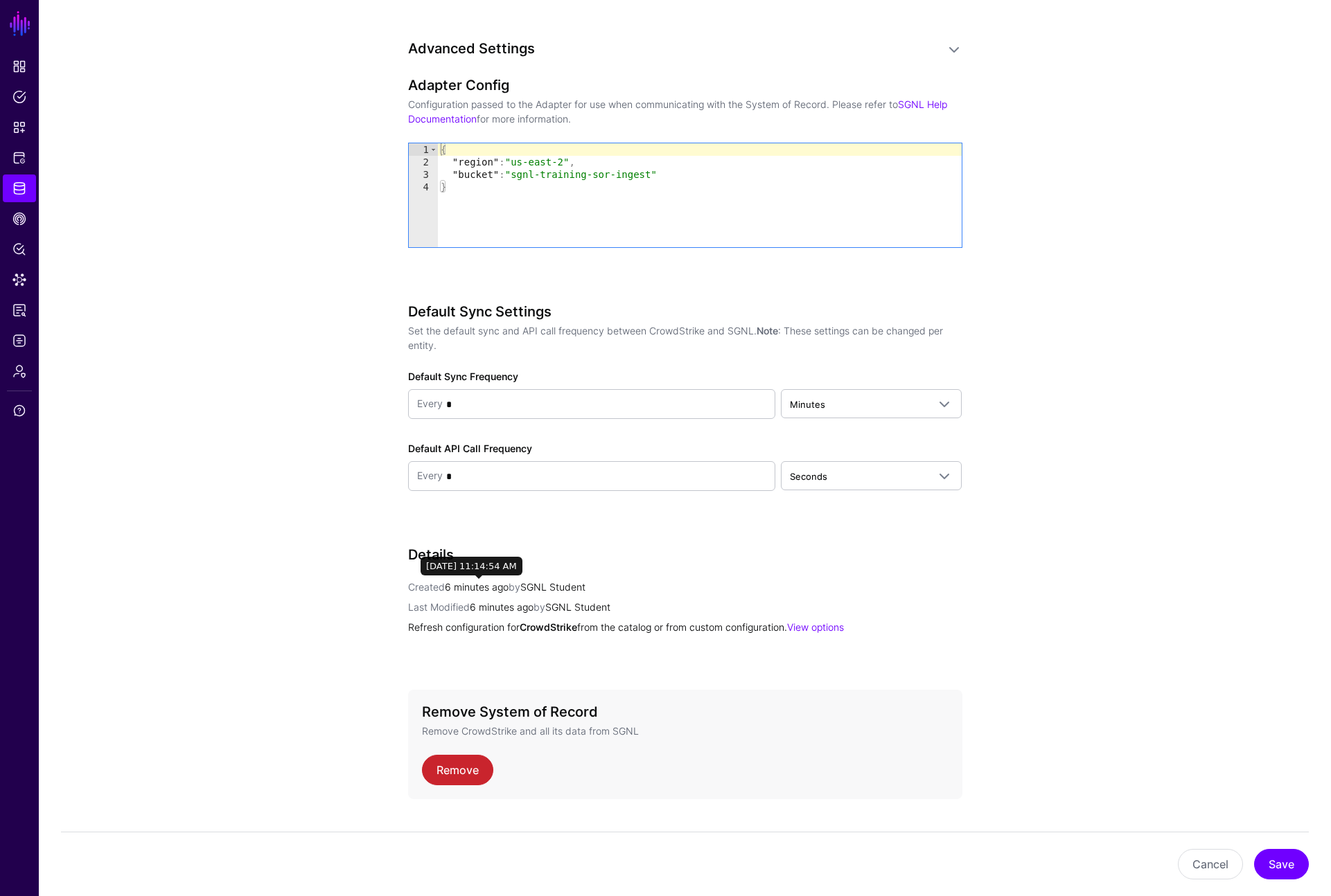
scroll to position [1152, 0]
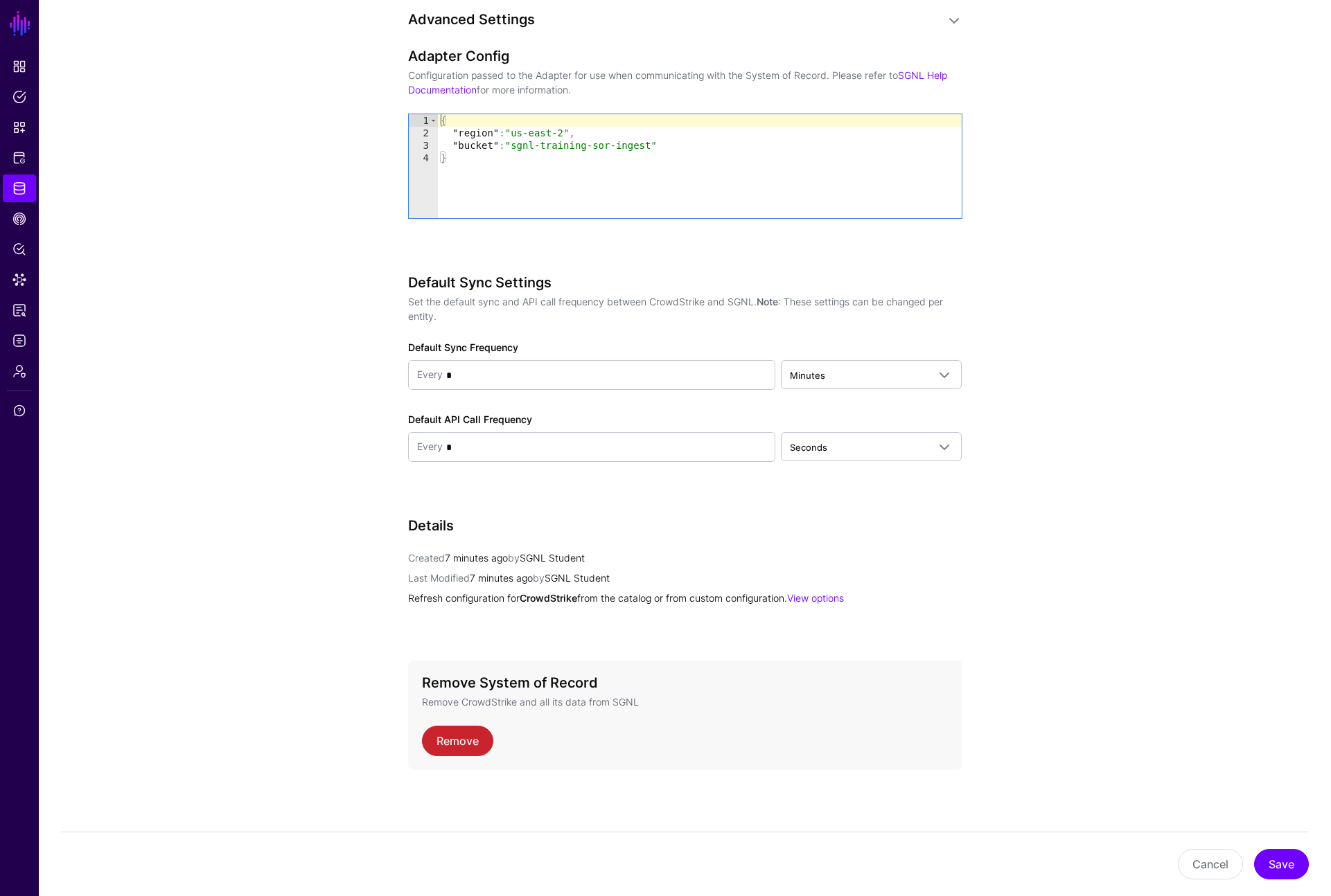
click at [682, 581] on p "Last Modified 7 minutes ago by SGNL Student" at bounding box center [685, 578] width 555 height 15
drag, startPoint x: 166, startPoint y: 18, endPoint x: 81, endPoint y: 9, distance: 85.5
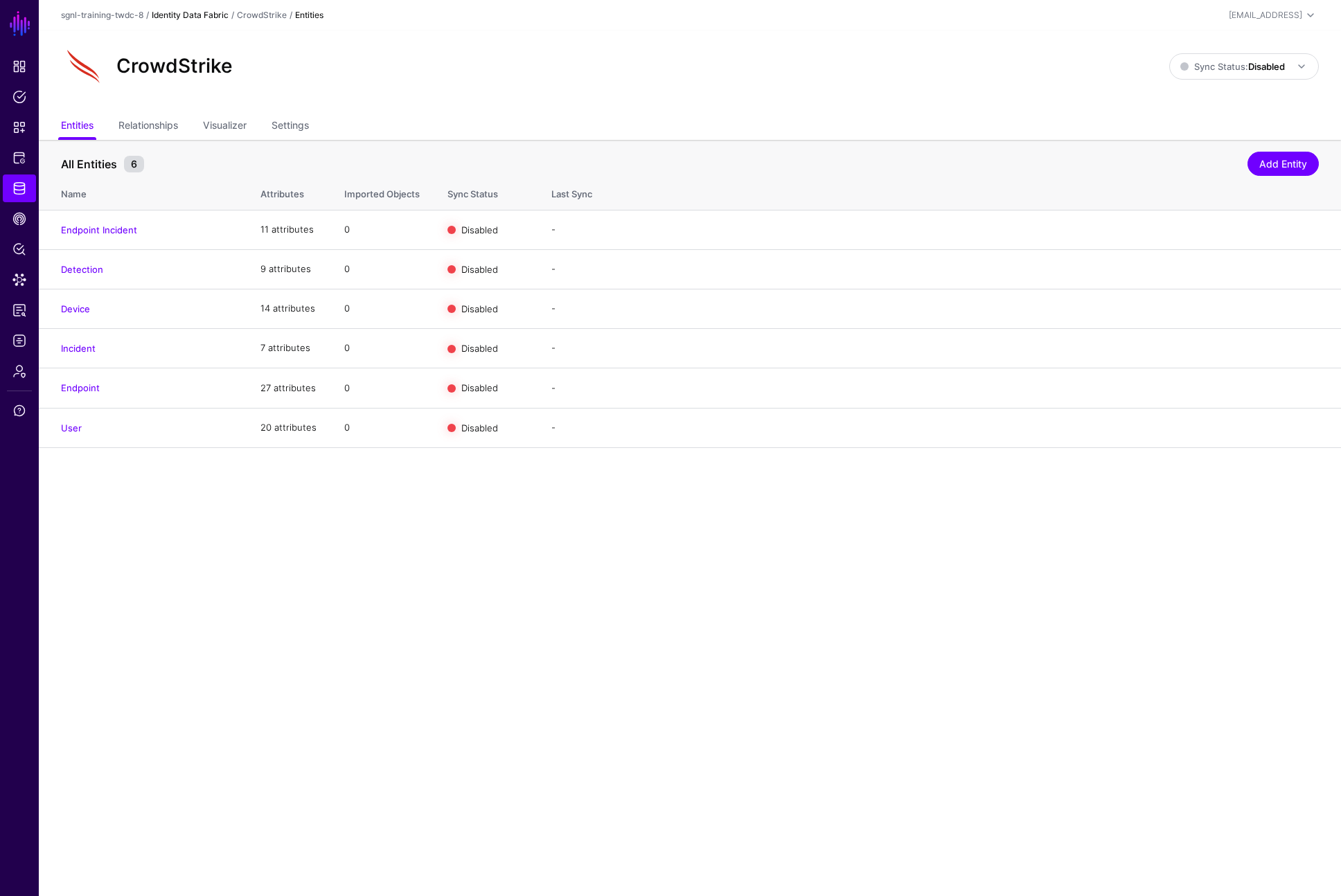
click at [204, 12] on link "Identity Data Fabric" at bounding box center [190, 14] width 77 height 10
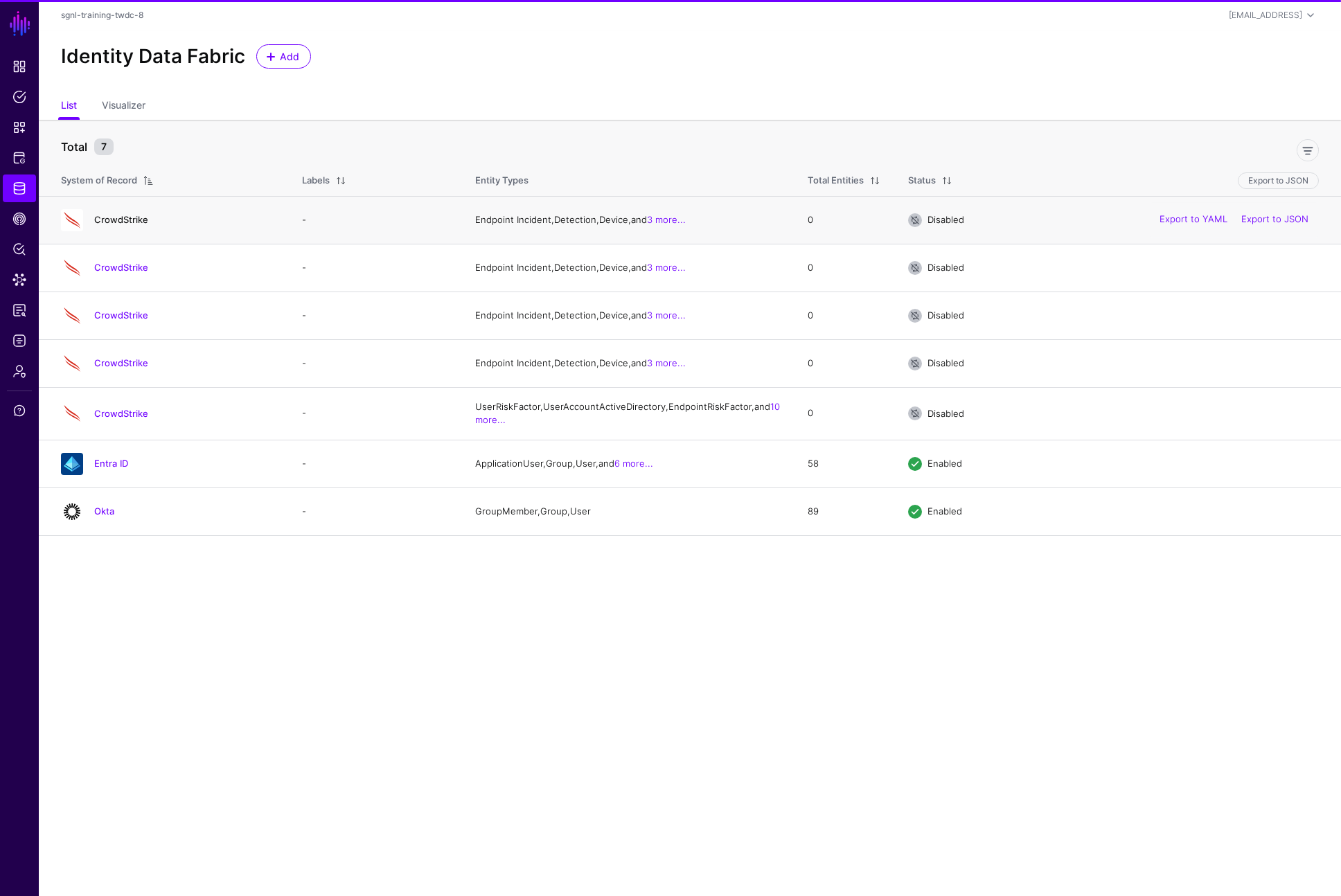
click at [116, 222] on link "CrowdStrike" at bounding box center [122, 220] width 54 height 11
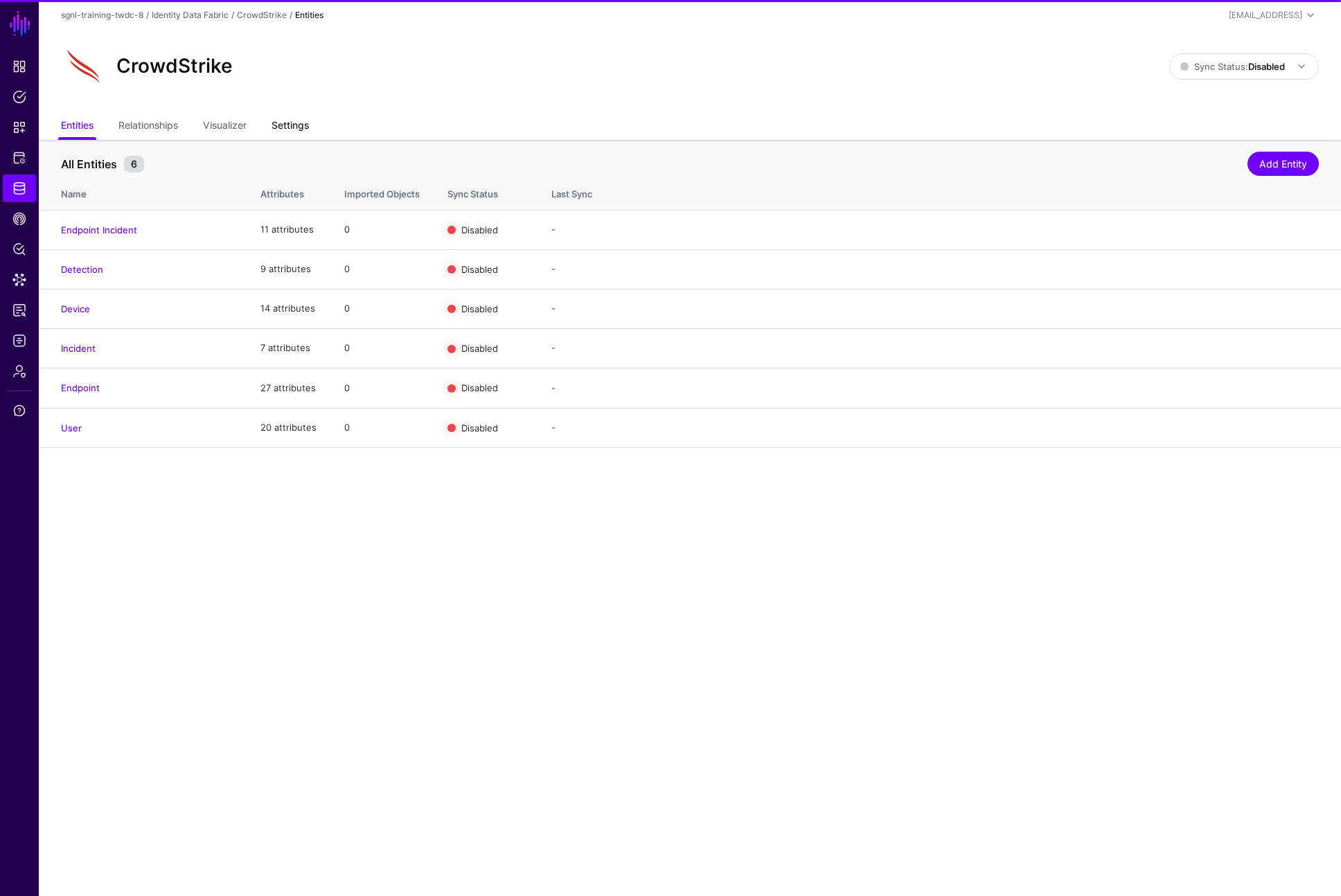
click at [291, 124] on link "Settings" at bounding box center [290, 126] width 37 height 26
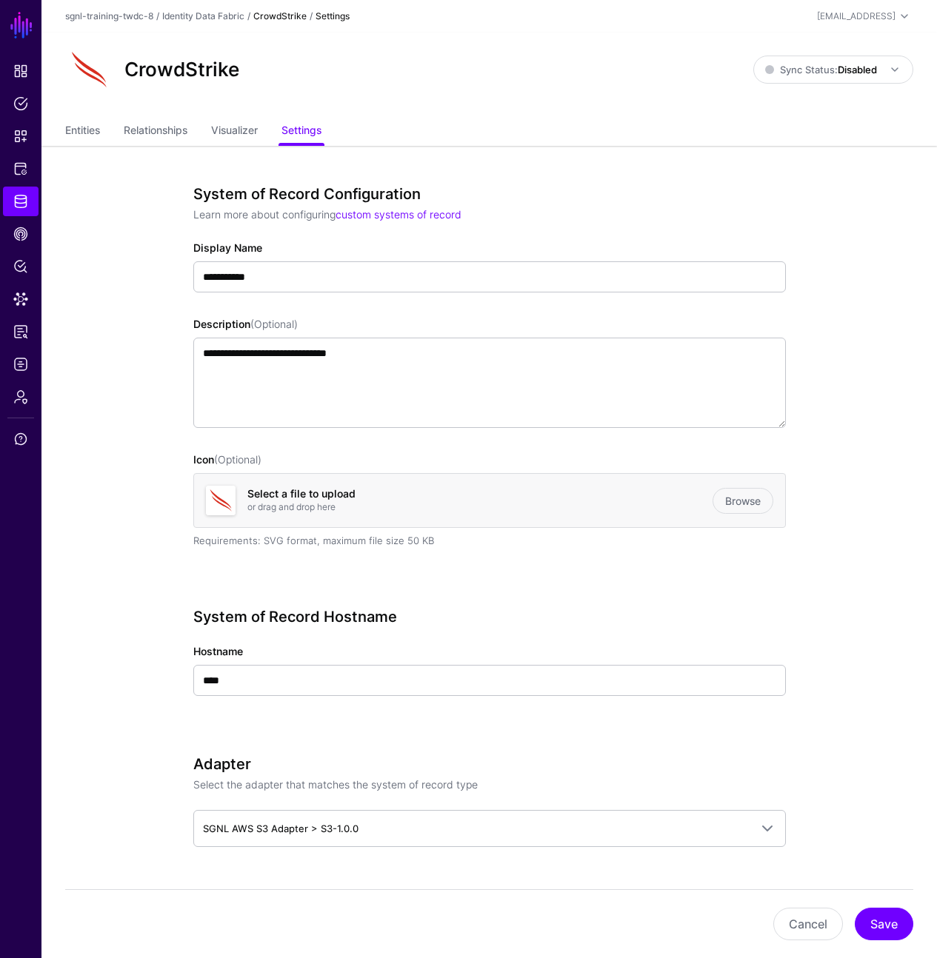
click at [233, 16] on link "Identity Data Fabric" at bounding box center [203, 15] width 82 height 11
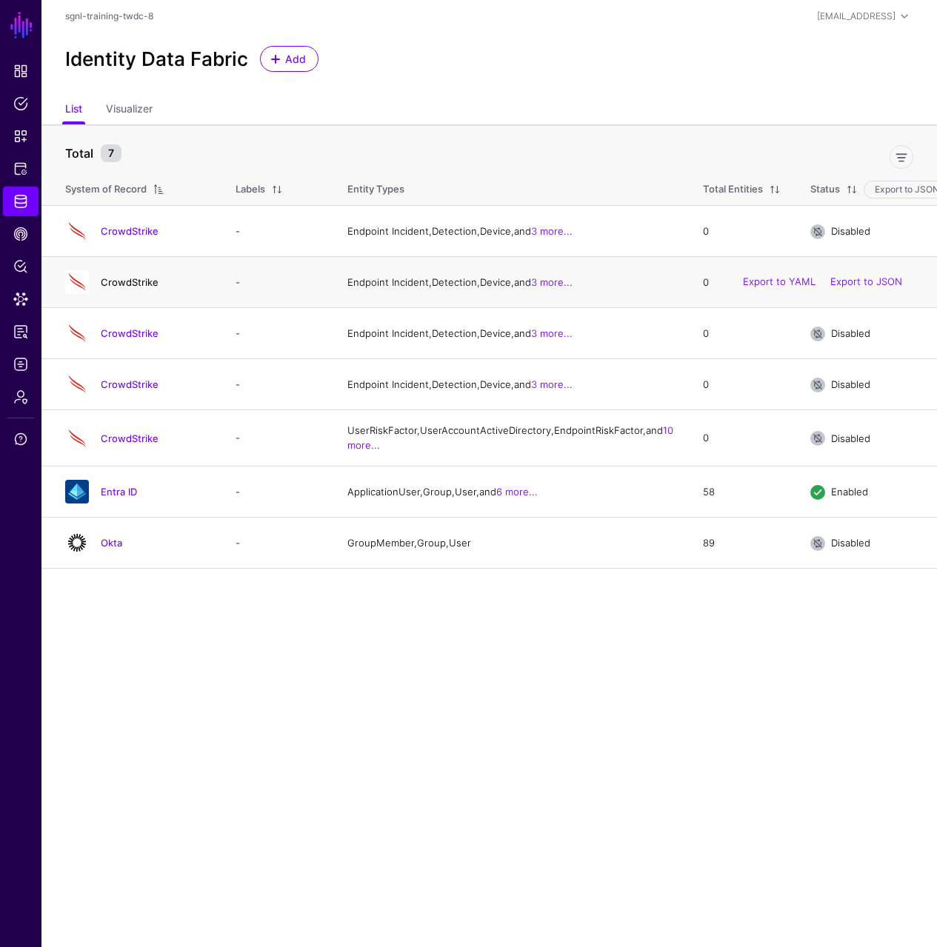
click at [130, 287] on link "CrowdStrike" at bounding box center [130, 282] width 58 height 12
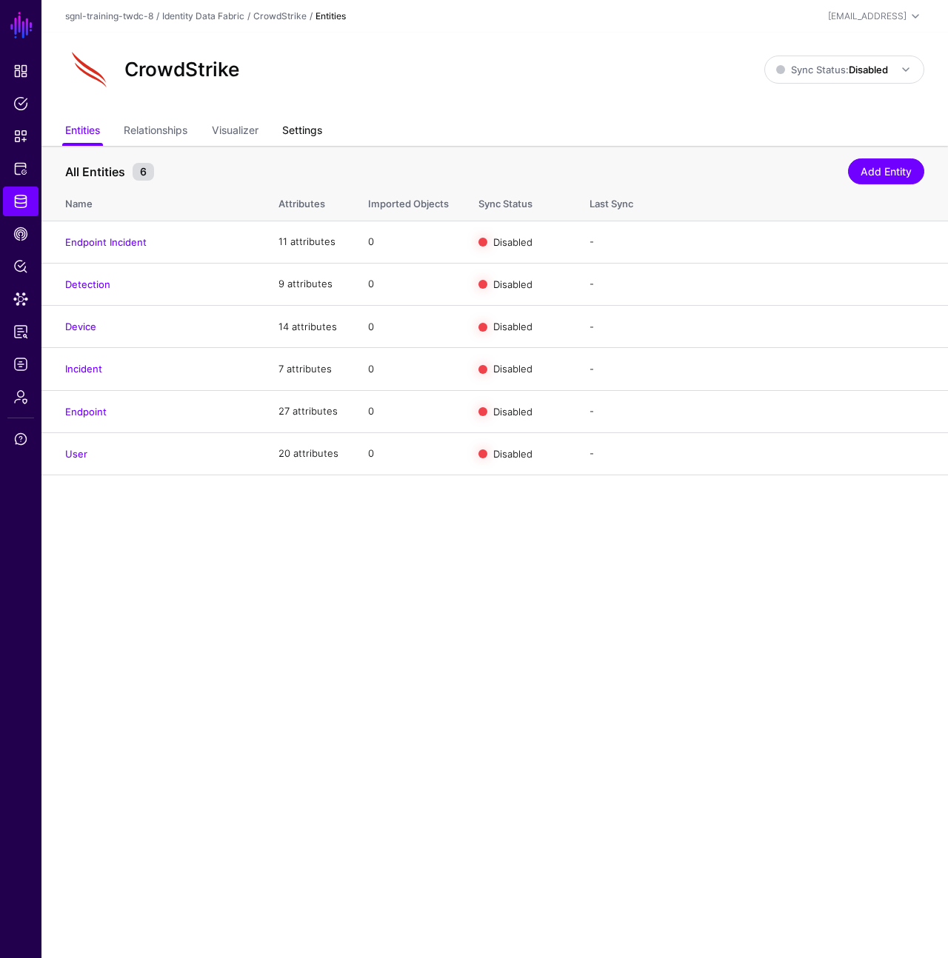
click at [295, 127] on link "Settings" at bounding box center [302, 132] width 40 height 28
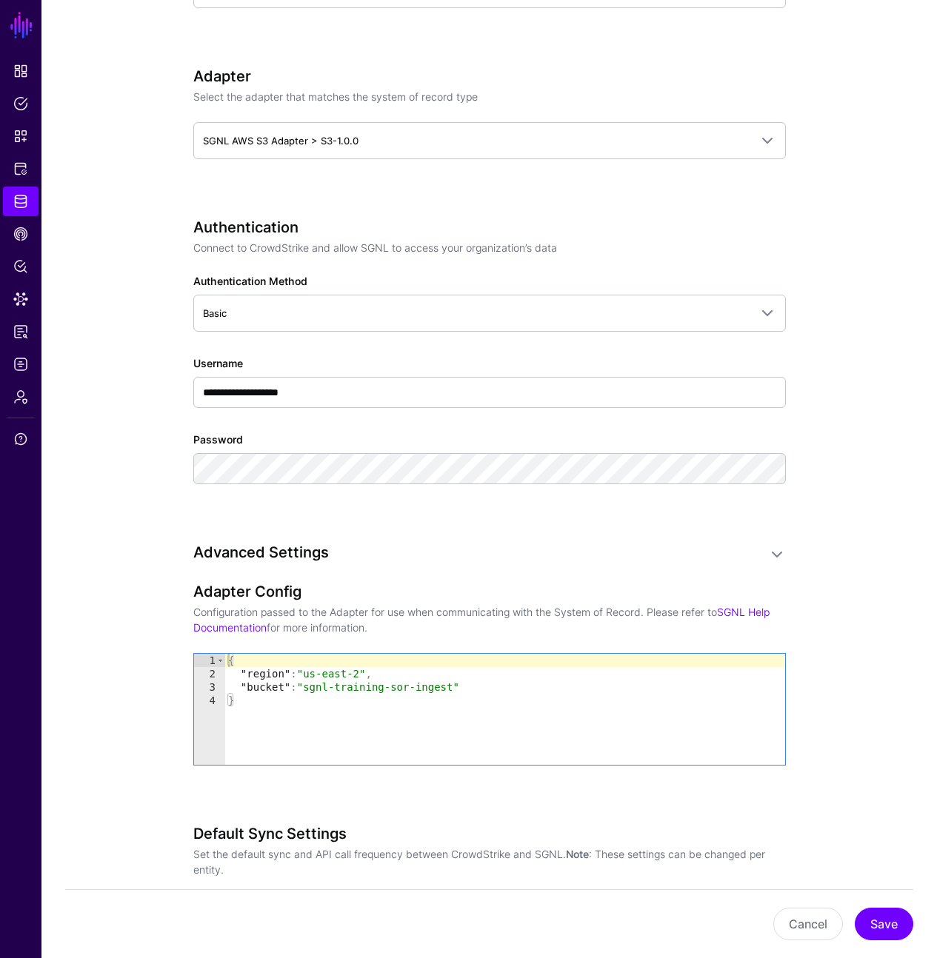
scroll to position [1221, 0]
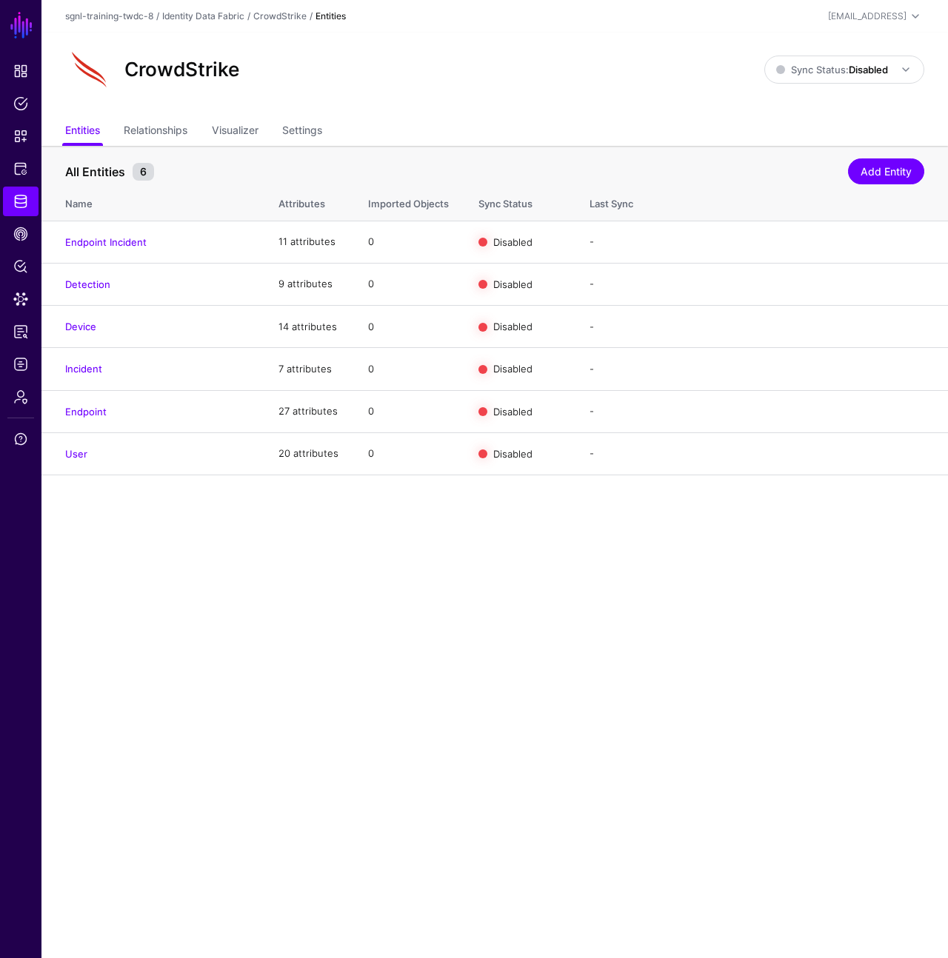
click at [217, 13] on link "Identity Data Fabric" at bounding box center [203, 15] width 82 height 11
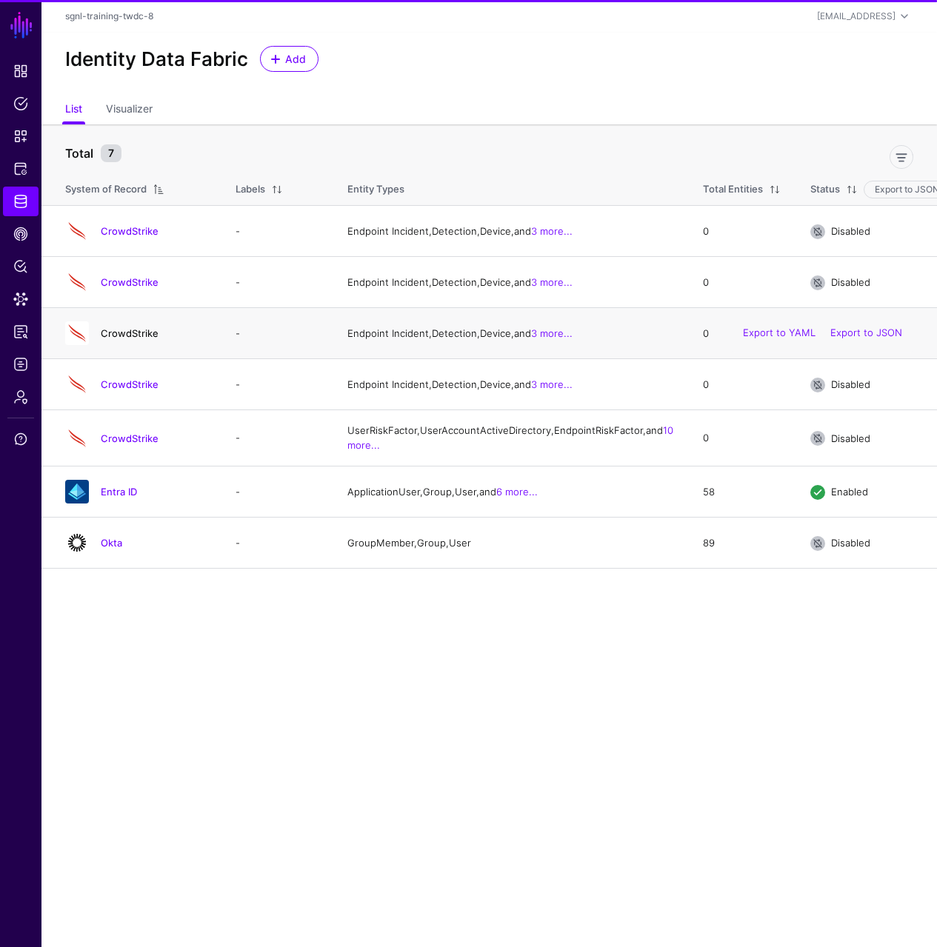
click at [130, 339] on link "CrowdStrike" at bounding box center [130, 333] width 58 height 12
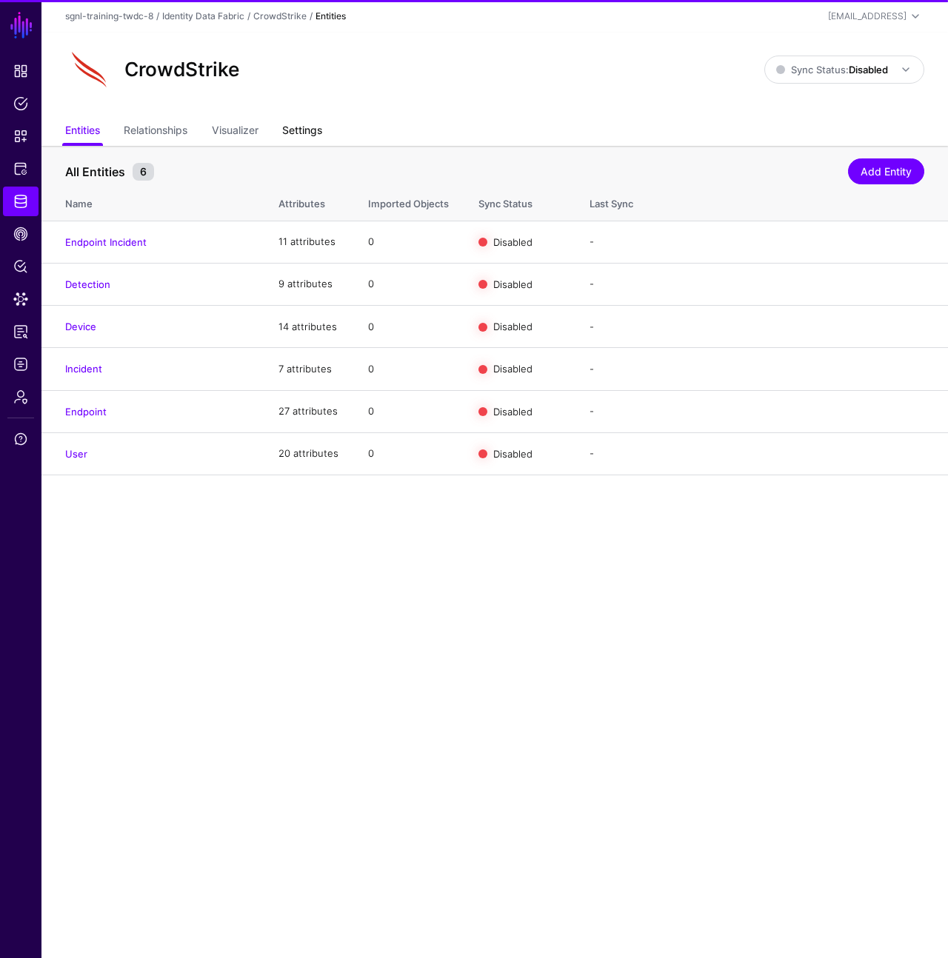
click at [318, 130] on link "Settings" at bounding box center [302, 132] width 40 height 28
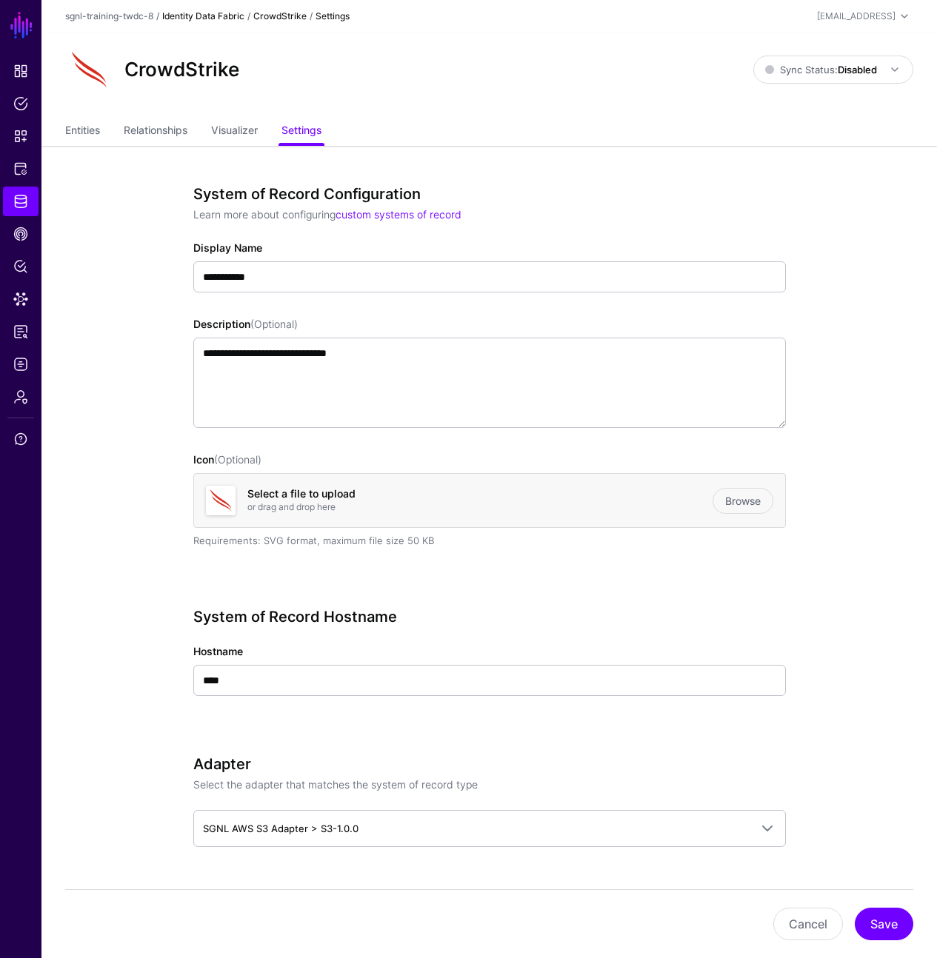
click at [210, 15] on link "Identity Data Fabric" at bounding box center [203, 15] width 82 height 11
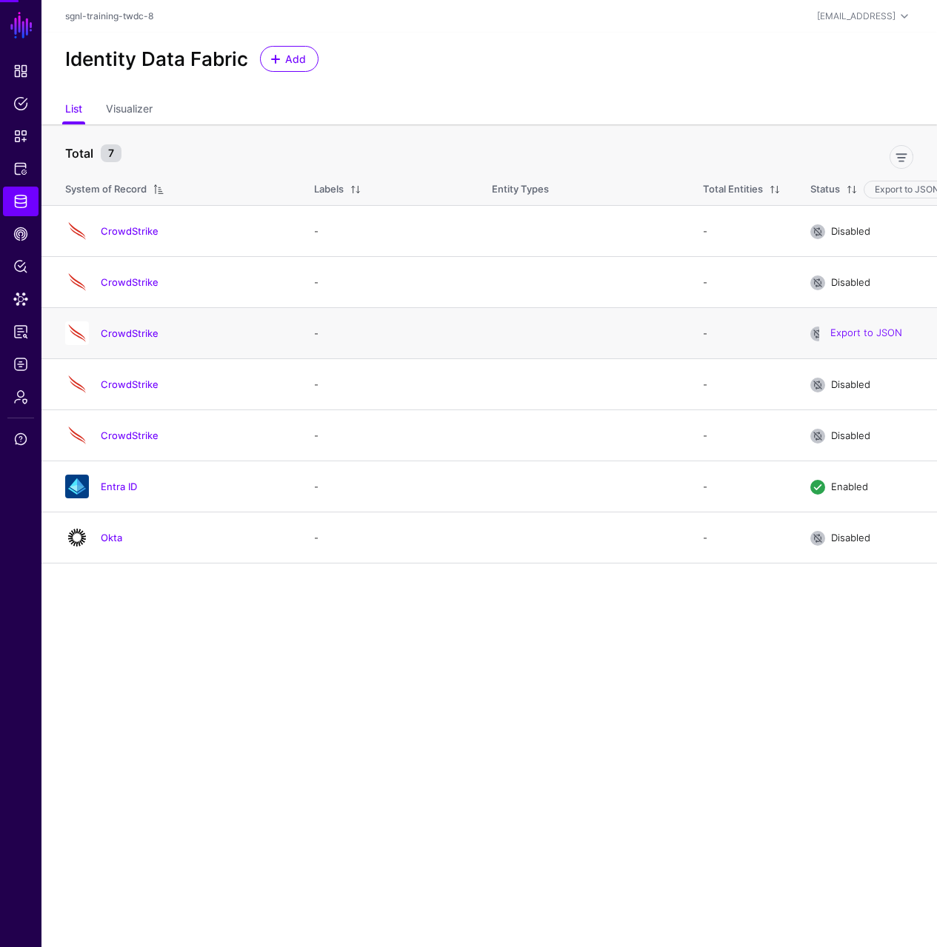
scroll to position [11, 0]
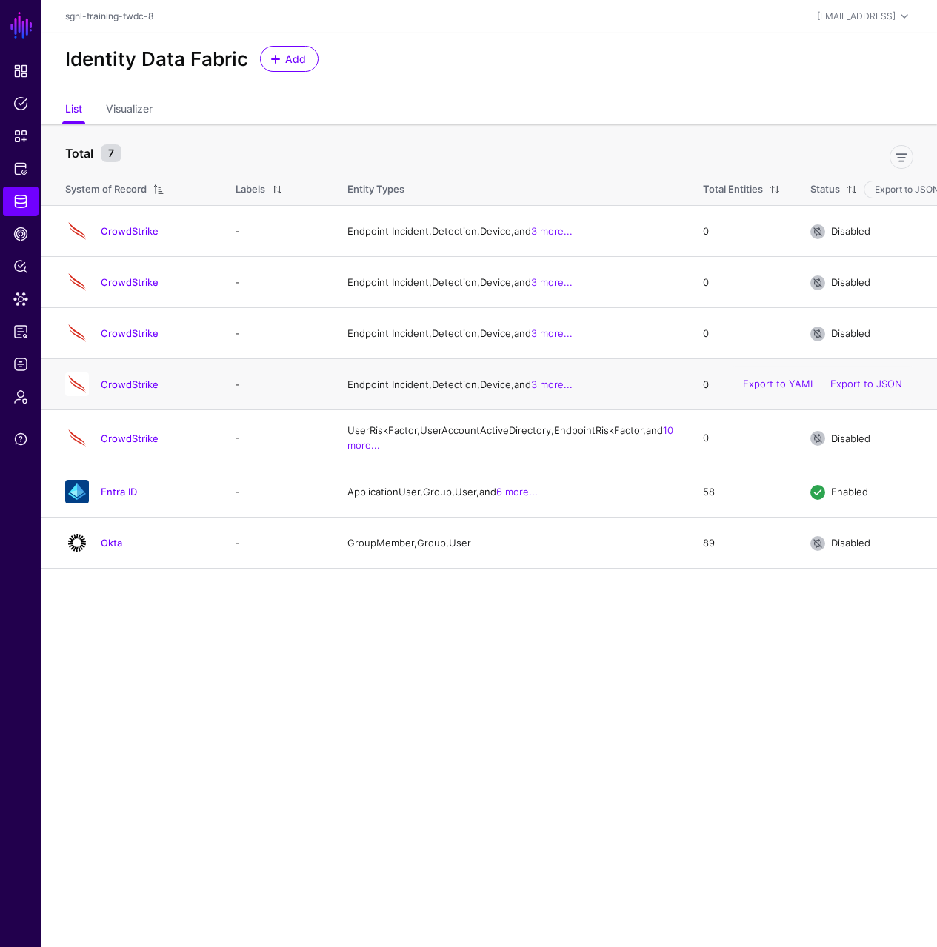
click at [125, 382] on div "CrowdStrike" at bounding box center [135, 385] width 153 height 24
click at [130, 390] on link "CrowdStrike" at bounding box center [130, 384] width 58 height 12
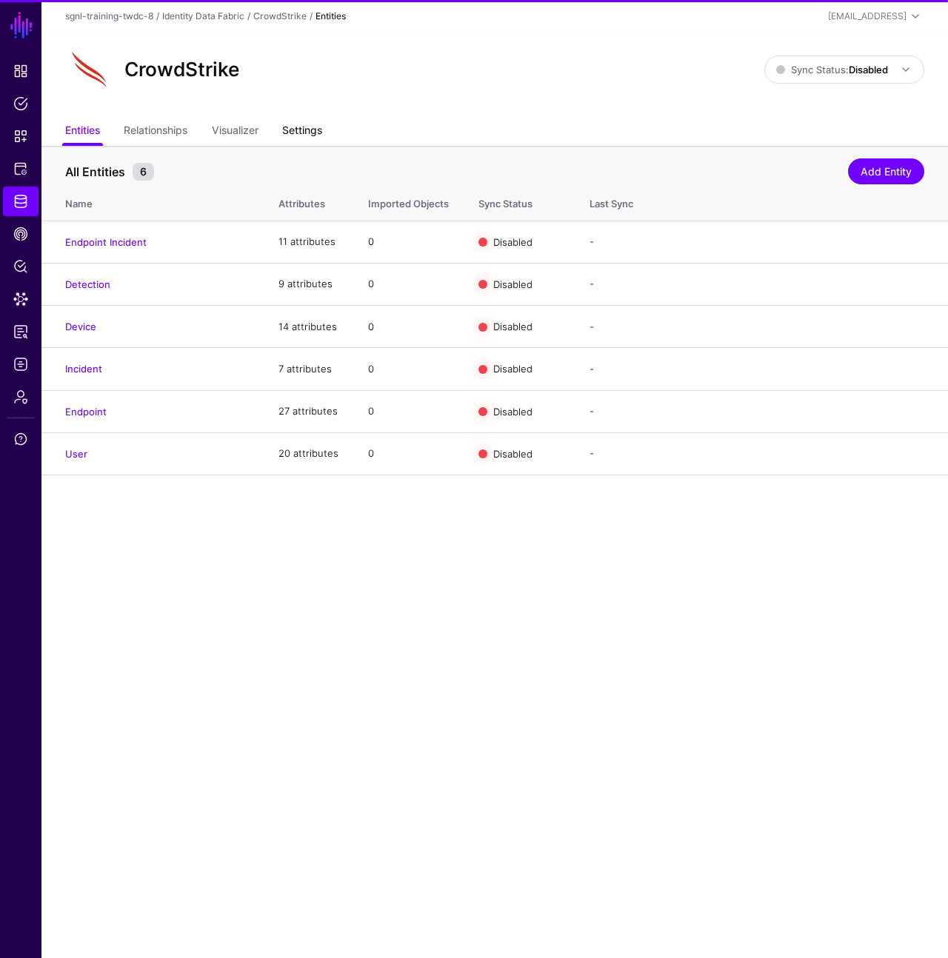
click at [306, 133] on link "Settings" at bounding box center [302, 132] width 40 height 28
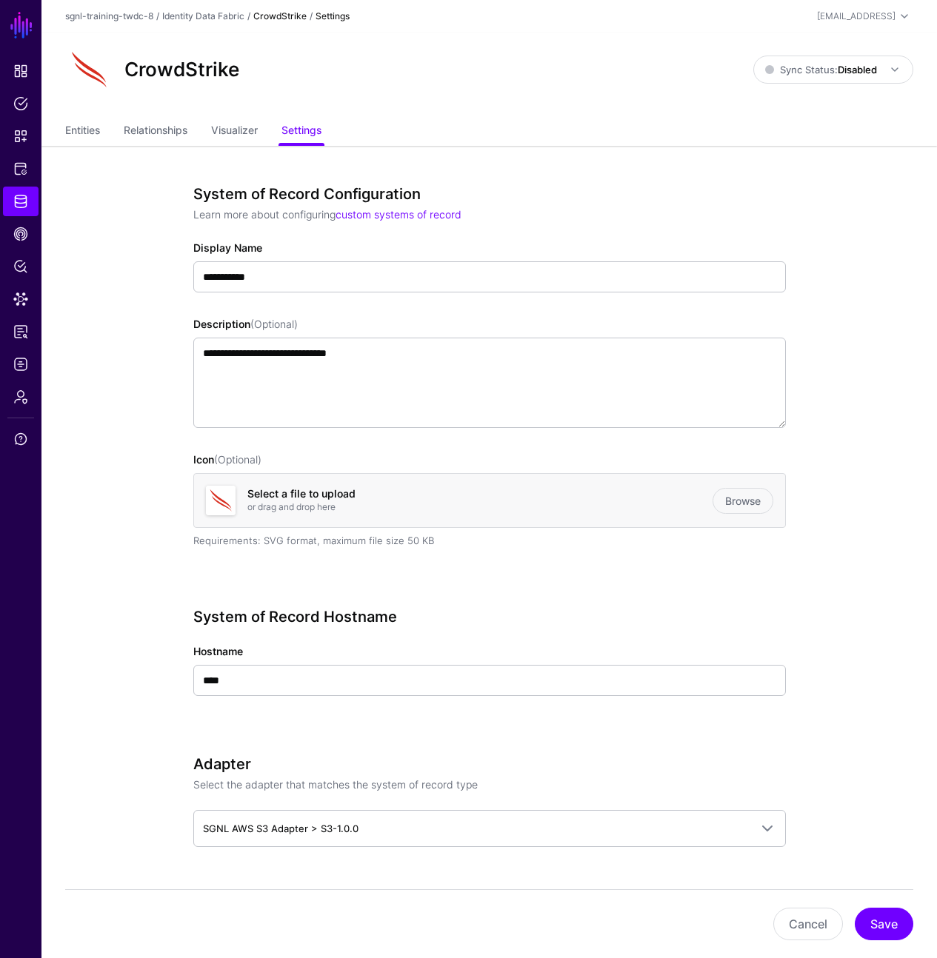
click at [185, 21] on div "Identity Data Fabric" at bounding box center [203, 16] width 82 height 13
click at [191, 15] on link "Identity Data Fabric" at bounding box center [203, 15] width 82 height 11
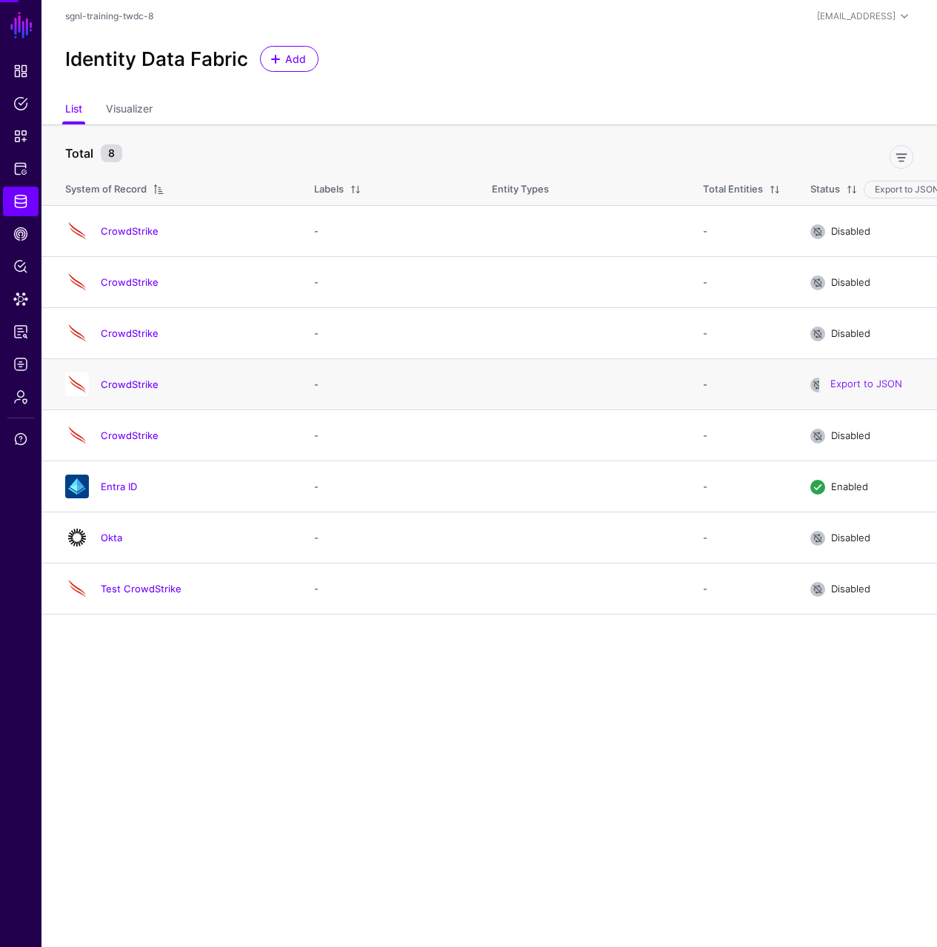
scroll to position [11, 0]
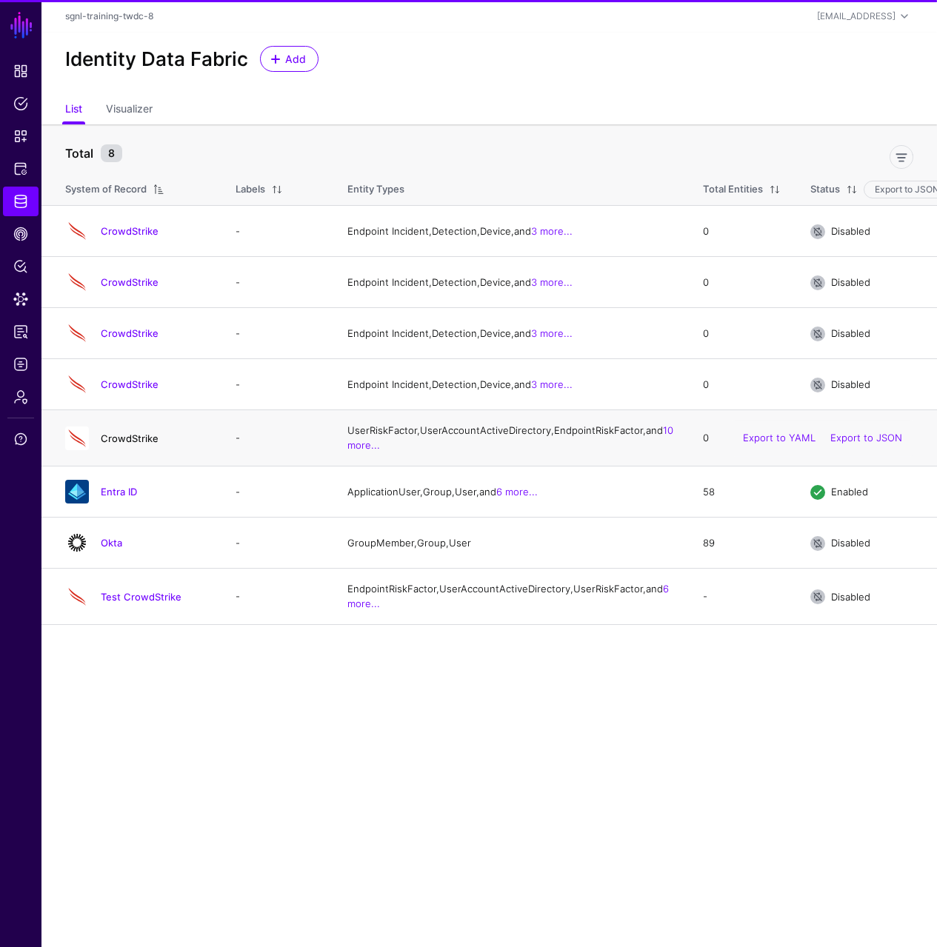
click at [136, 444] on link "CrowdStrike" at bounding box center [130, 439] width 58 height 12
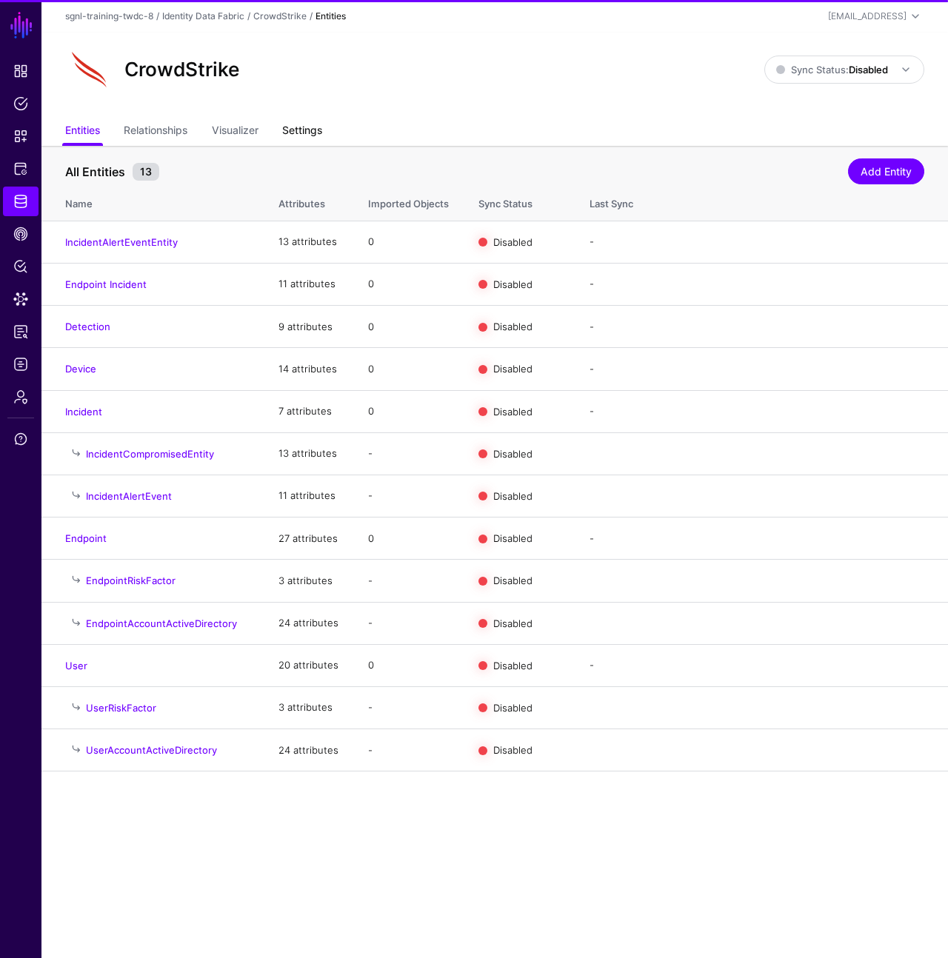
click at [322, 129] on link "Settings" at bounding box center [302, 132] width 40 height 28
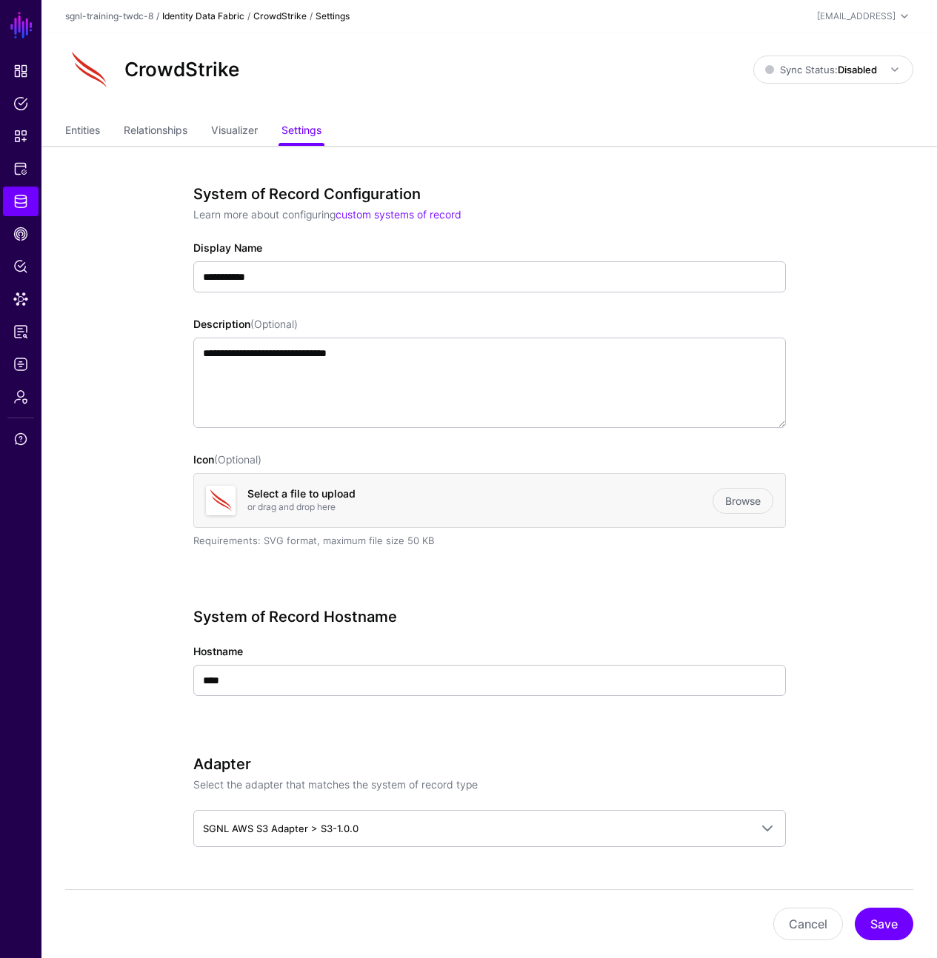
click at [226, 19] on link "Identity Data Fabric" at bounding box center [203, 15] width 82 height 11
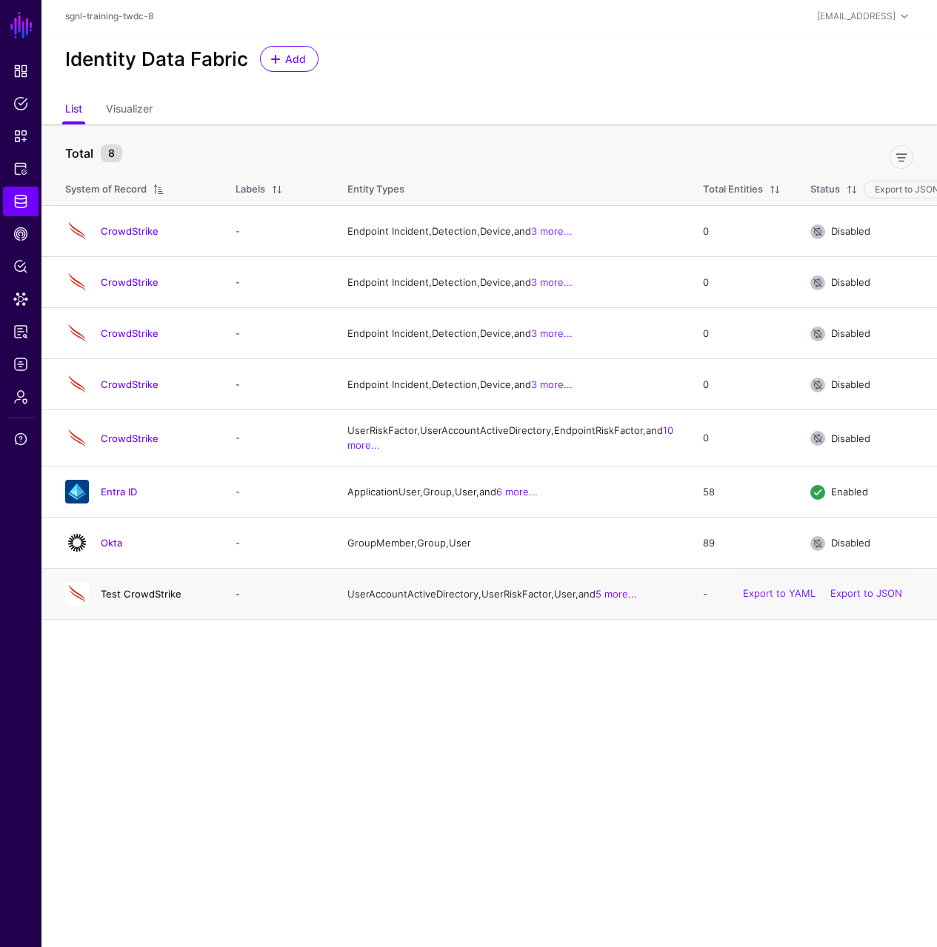
click at [129, 600] on link "Test CrowdStrike" at bounding box center [141, 594] width 81 height 12
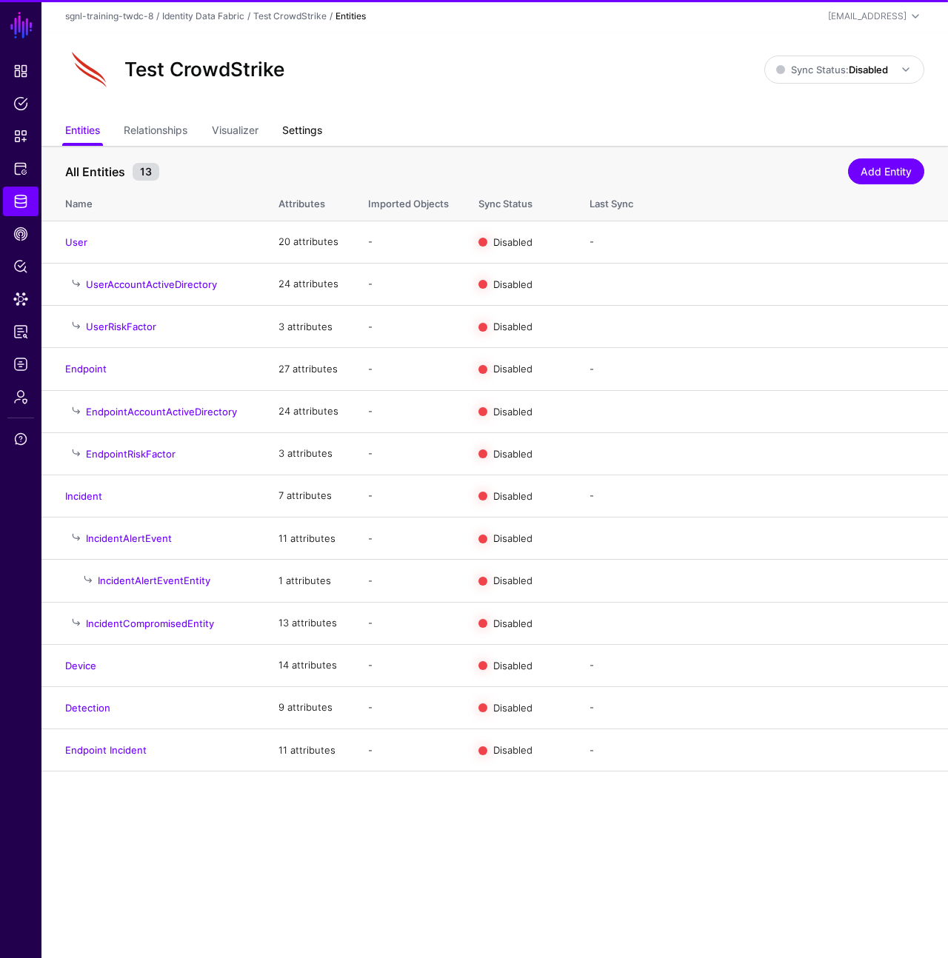
click at [312, 133] on link "Settings" at bounding box center [302, 132] width 40 height 28
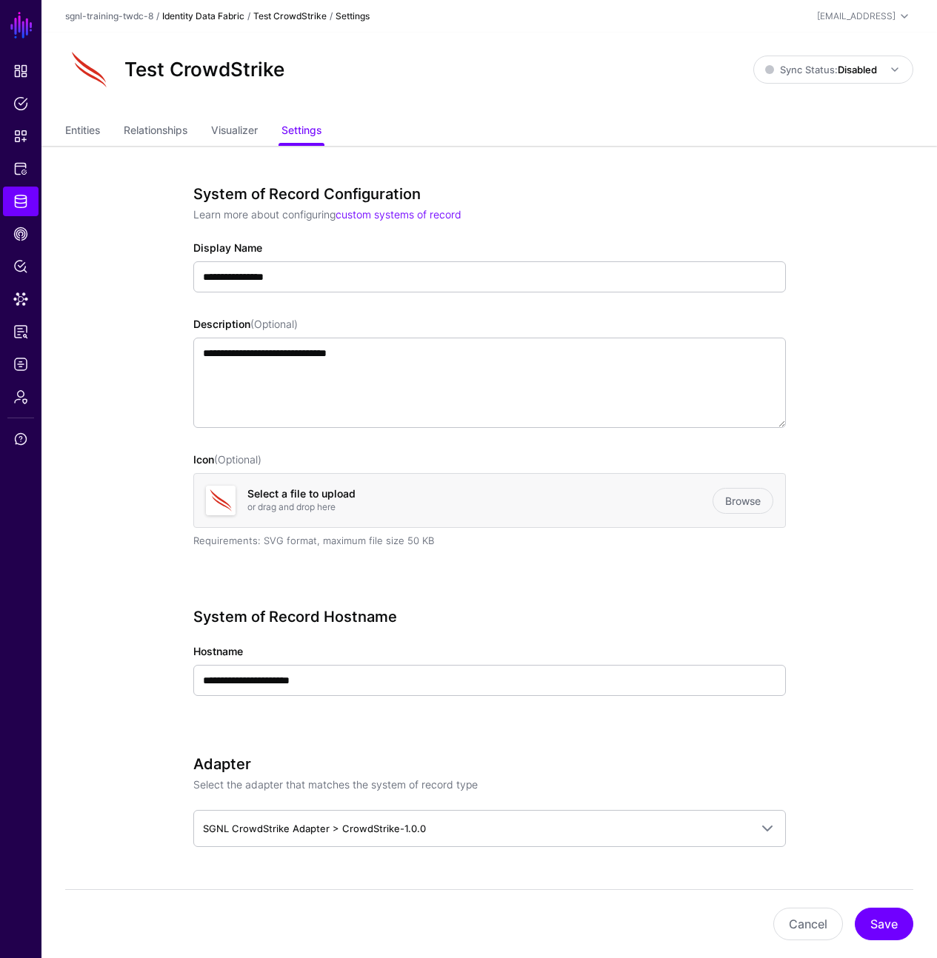
click at [227, 19] on div "sgnl-training-twdc-8 / Identity Data Fabric / Test CrowdStrike / Settings [EMAI…" at bounding box center [489, 16] width 848 height 18
click at [231, 7] on div "sgnl-training-twdc-8 / Identity Data Fabric / Test CrowdStrike / Settings [EMAI…" at bounding box center [489, 16] width 848 height 18
click at [231, 13] on link "Identity Data Fabric" at bounding box center [203, 15] width 82 height 11
